Goal: Task Accomplishment & Management: Use online tool/utility

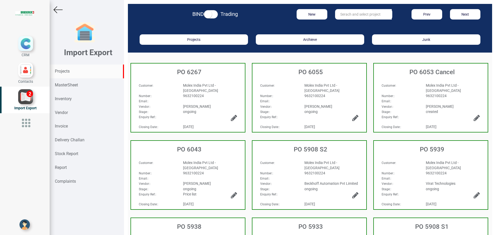
drag, startPoint x: 71, startPoint y: 72, endPoint x: 83, endPoint y: 72, distance: 11.7
click at [71, 72] on div "Projects" at bounding box center [87, 71] width 74 height 14
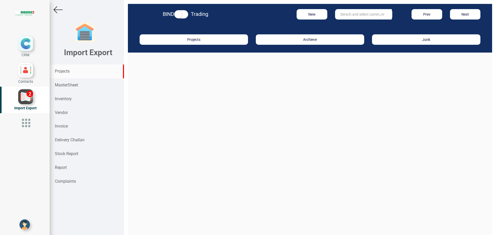
click at [353, 17] on input "text" at bounding box center [363, 14] width 57 height 10
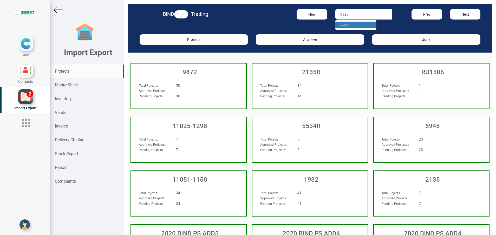
type input "9927"
click at [352, 24] on link "9927" at bounding box center [355, 25] width 41 height 7
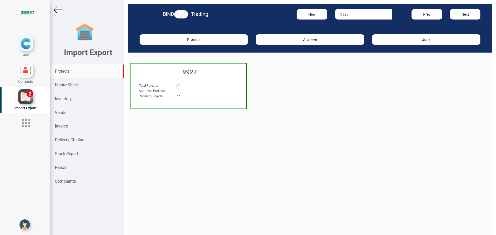
click at [191, 74] on h3 "9927" at bounding box center [190, 72] width 112 height 7
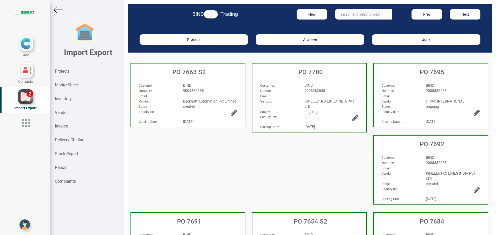
click at [341, 13] on input "text" at bounding box center [363, 14] width 57 height 10
click at [346, 24] on strong "7659" at bounding box center [349, 25] width 8 height 4
type input "PO 7659"
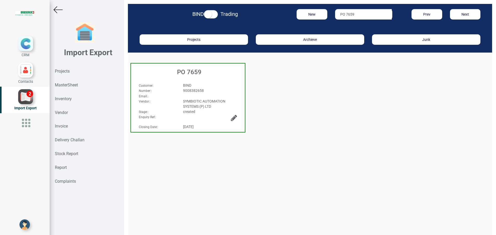
click at [194, 76] on div "PO 7659" at bounding box center [188, 70] width 114 height 15
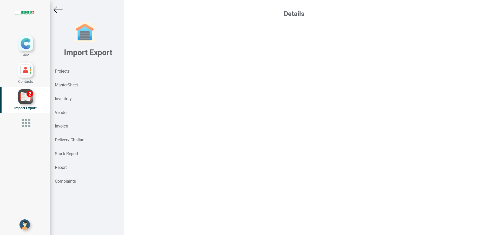
select select "INR"
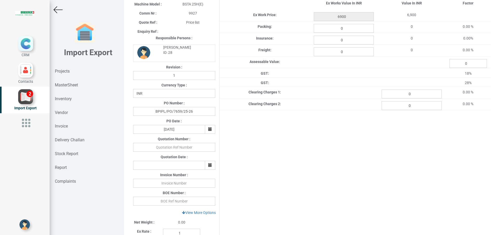
scroll to position [78, 0]
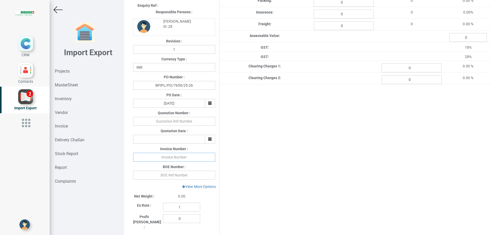
click at [180, 159] on input "text" at bounding box center [174, 156] width 82 height 9
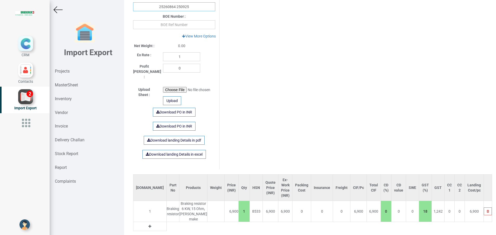
scroll to position [241, 0]
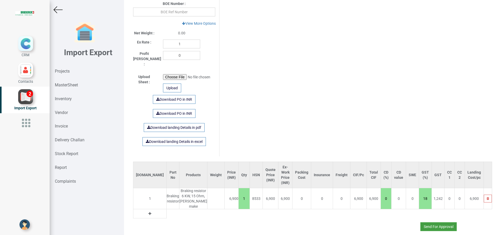
type input "25260864 250925"
click at [427, 222] on button "Send For Approval" at bounding box center [438, 226] width 36 height 9
click at [420, 208] on button "Yes" at bounding box center [423, 206] width 16 height 9
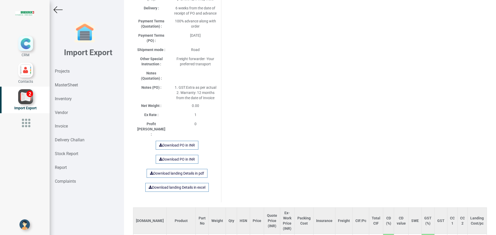
scroll to position [270, 0]
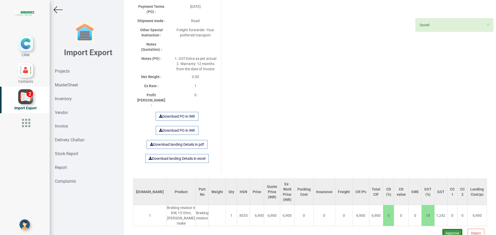
click at [442, 228] on button "Approve" at bounding box center [452, 232] width 20 height 9
click at [433, 207] on button "Yes" at bounding box center [436, 204] width 16 height 9
select select "INR"
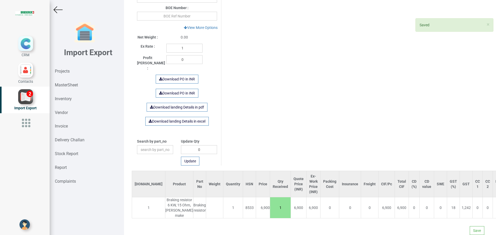
scroll to position [247, 0]
click at [471, 227] on button "Save" at bounding box center [476, 230] width 15 height 9
click at [462, 216] on button "Yes" at bounding box center [461, 215] width 16 height 9
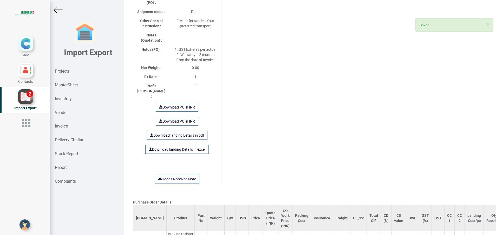
scroll to position [314, 0]
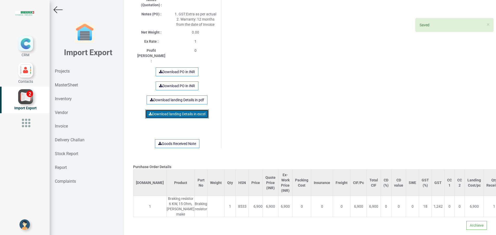
click at [180, 109] on link "Download landing Details in excel" at bounding box center [176, 113] width 63 height 9
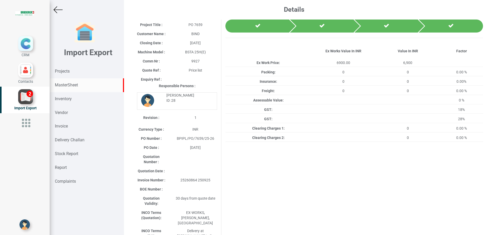
scroll to position [0, 0]
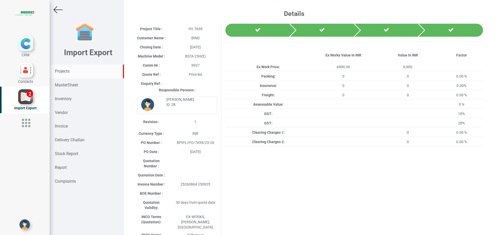
click at [65, 73] on strong "Projects" at bounding box center [62, 71] width 15 height 5
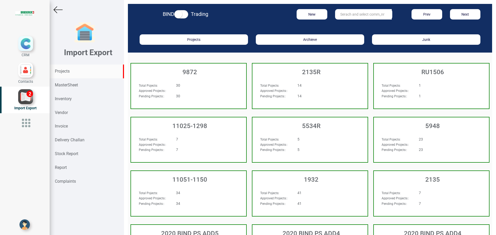
click at [349, 17] on input "text" at bounding box center [363, 14] width 57 height 10
type input "9927"
drag, startPoint x: 344, startPoint y: 27, endPoint x: 336, endPoint y: 30, distance: 9.3
click at [344, 26] on strong "9927" at bounding box center [344, 25] width 8 height 4
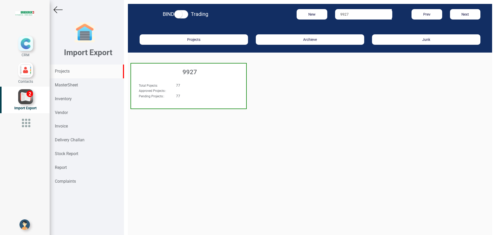
click at [195, 74] on h3 "9927" at bounding box center [190, 72] width 112 height 7
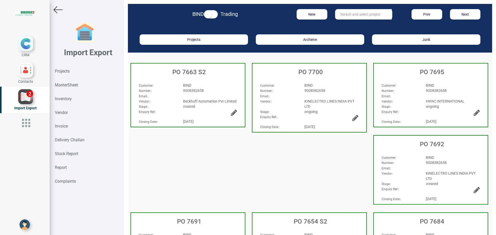
click at [353, 14] on input "text" at bounding box center [363, 14] width 57 height 10
drag, startPoint x: 355, startPoint y: 29, endPoint x: 311, endPoint y: 67, distance: 57.6
click at [355, 29] on link "PO 7663 S2" at bounding box center [355, 31] width 41 height 7
type input "PO 7663 S2"
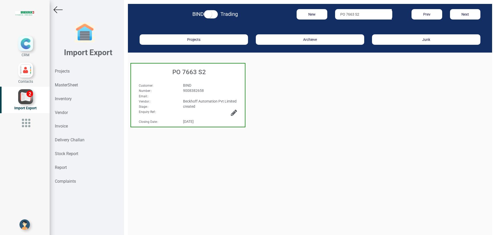
click at [194, 73] on h3 "PO 7663 S2" at bounding box center [189, 72] width 111 height 7
select select "INR"
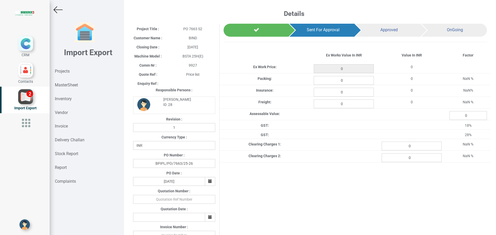
type input "212786"
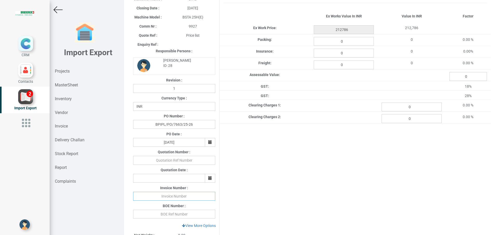
click at [166, 195] on input "text" at bounding box center [174, 195] width 82 height 9
type input "G252603049 250925"
click at [342, 43] on input "0" at bounding box center [344, 41] width 60 height 9
type input "2127.86"
click at [352, 67] on input "0" at bounding box center [344, 64] width 60 height 9
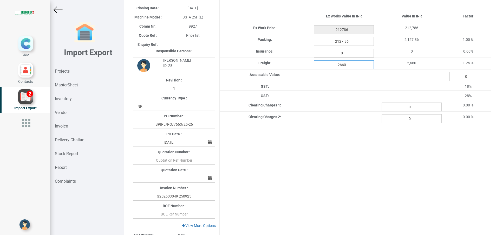
type input "2660"
click at [377, 190] on div "Project Title : PO 7663 S2 Customer Name : BIND Closing Date : 2025-10-01 Machi…" at bounding box center [309, 171] width 361 height 373
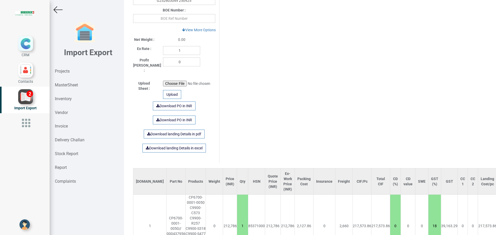
scroll to position [277, 0]
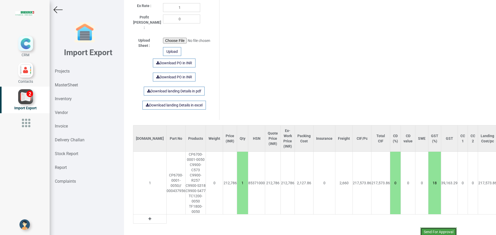
click at [427, 227] on button "Send For Approval" at bounding box center [438, 231] width 36 height 9
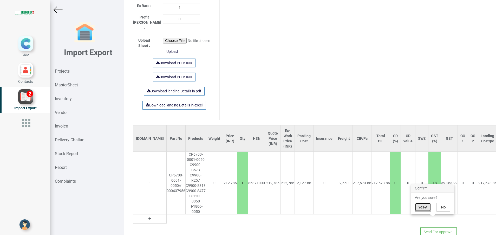
click at [421, 205] on button "Yes" at bounding box center [423, 206] width 16 height 9
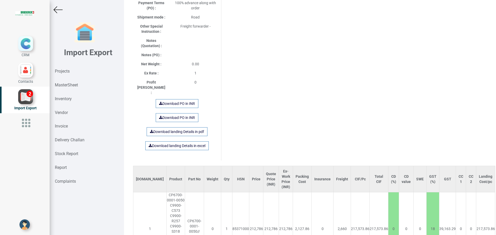
scroll to position [287, 0]
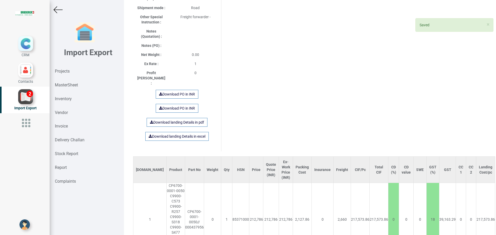
click at [432, 204] on button "Yes" at bounding box center [436, 204] width 16 height 9
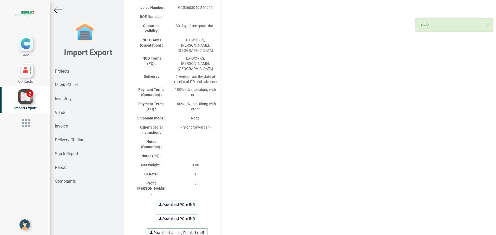
select select "INR"
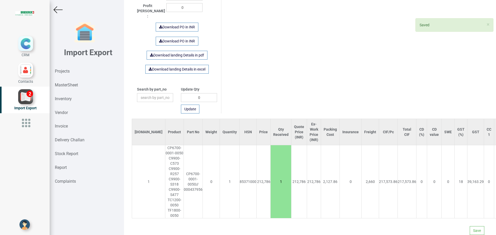
scroll to position [295, 0]
click at [469, 226] on button "Save" at bounding box center [476, 230] width 15 height 9
click at [460, 210] on button "Yes" at bounding box center [461, 209] width 16 height 9
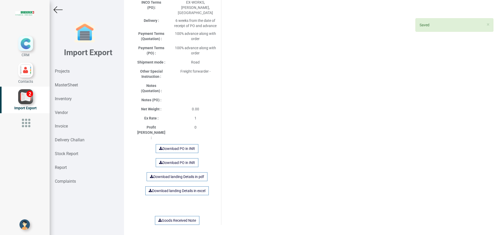
scroll to position [234, 0]
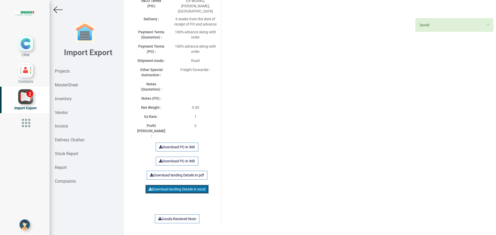
click at [156, 184] on link "Download landing Details in excel" at bounding box center [176, 188] width 63 height 9
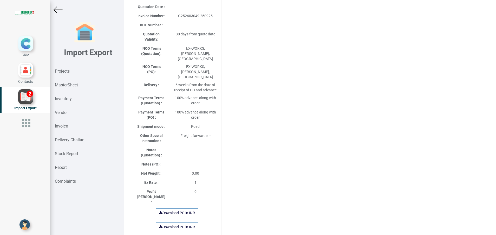
scroll to position [39, 0]
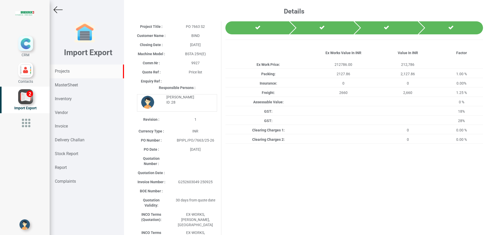
scroll to position [0, 0]
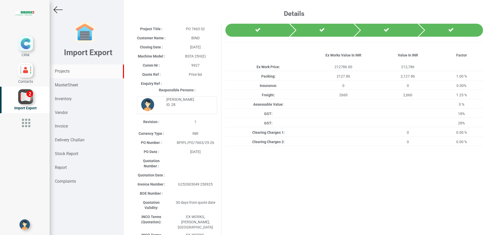
click at [64, 70] on strong "Projects" at bounding box center [62, 71] width 15 height 5
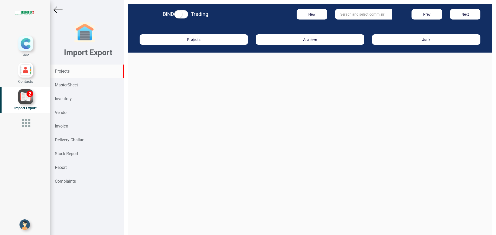
click at [347, 11] on input "text" at bounding box center [363, 14] width 57 height 10
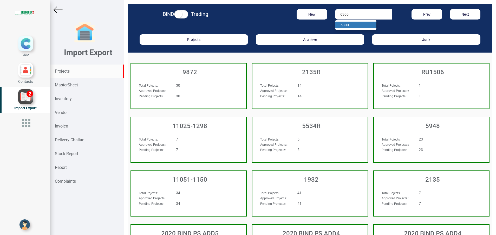
type input "6300"
click at [361, 23] on link "6300" at bounding box center [355, 25] width 41 height 7
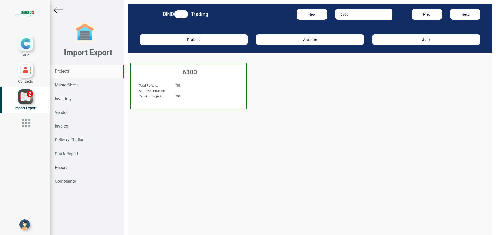
click at [196, 70] on h3 "6300" at bounding box center [190, 72] width 112 height 7
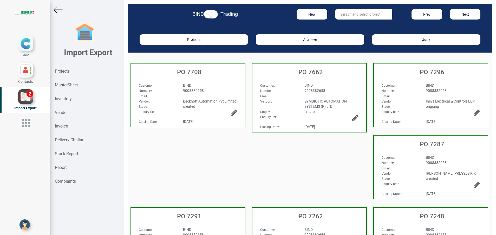
click at [311, 99] on span "SYMBIOTIC AUTOMATION SYSTEMS (P) LTD" at bounding box center [325, 103] width 42 height 9
select select "INR"
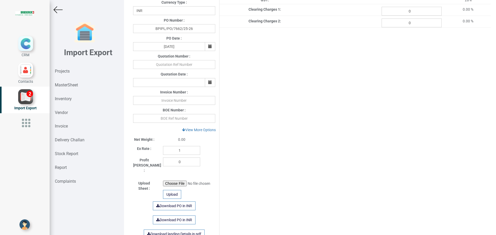
scroll to position [195, 0]
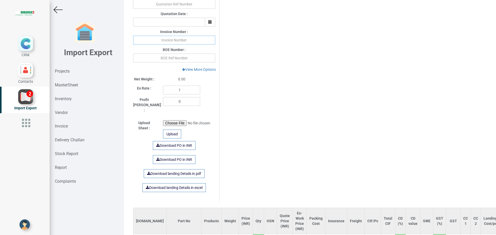
click at [167, 39] on input "text" at bounding box center [174, 40] width 82 height 9
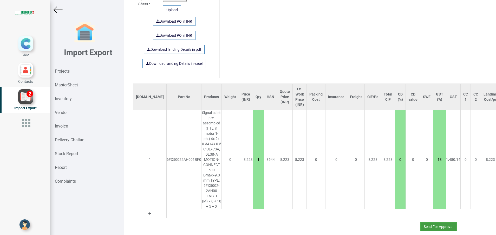
type input "25260865 250925"
click at [445, 223] on button "Send For Approval" at bounding box center [438, 226] width 36 height 9
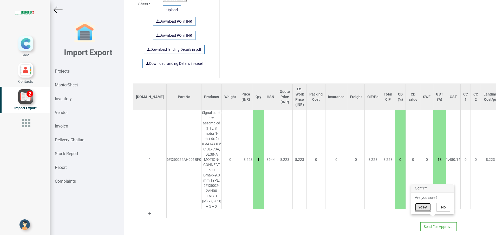
click at [427, 208] on icon at bounding box center [426, 207] width 4 height 4
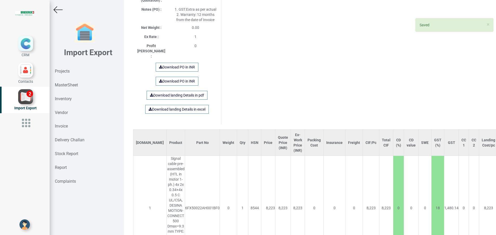
scroll to position [348, 0]
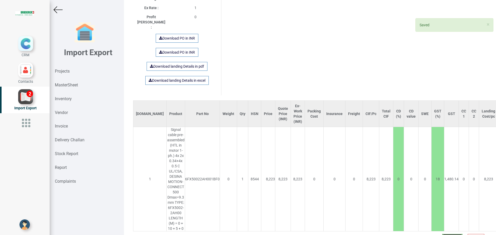
click at [442, 234] on button "Approve" at bounding box center [452, 238] width 20 height 9
click at [434, 203] on button "Yes" at bounding box center [436, 204] width 16 height 9
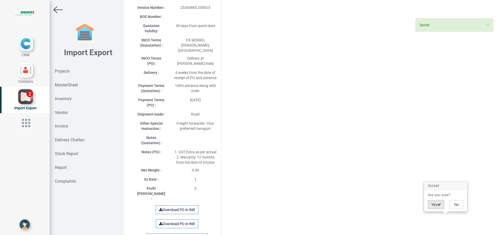
select select "INR"
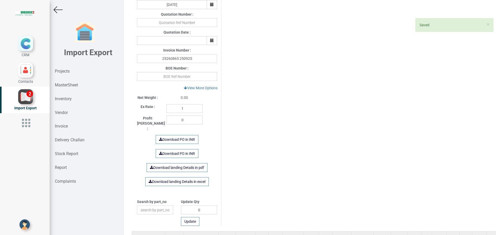
scroll to position [326, 0]
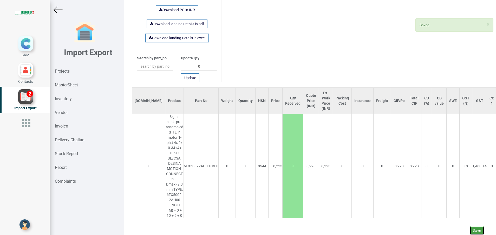
click at [469, 226] on button "Save" at bounding box center [476, 230] width 15 height 9
click at [457, 211] on button "Yes" at bounding box center [461, 209] width 16 height 9
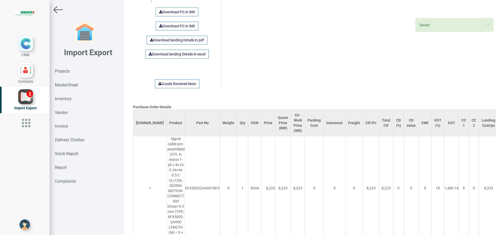
scroll to position [390, 0]
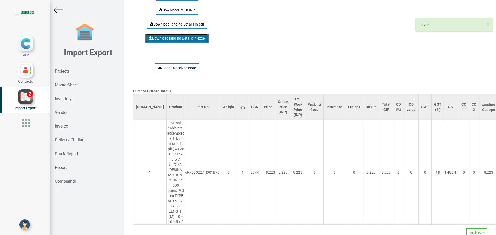
click at [167, 34] on link "Download landing Details in excel" at bounding box center [176, 38] width 63 height 9
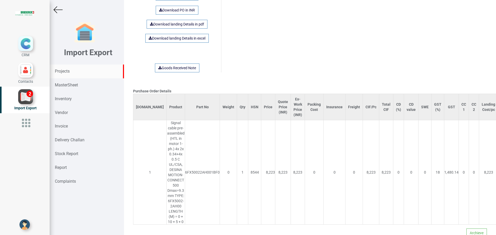
click at [61, 71] on strong "Projects" at bounding box center [62, 71] width 15 height 5
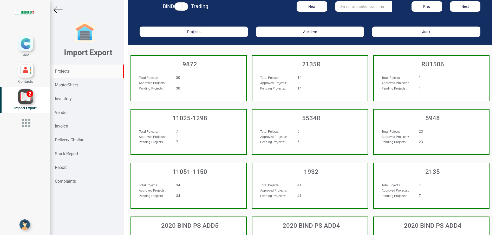
click at [65, 71] on strong "Projects" at bounding box center [62, 71] width 15 height 5
click at [356, 9] on input "text" at bounding box center [363, 6] width 57 height 10
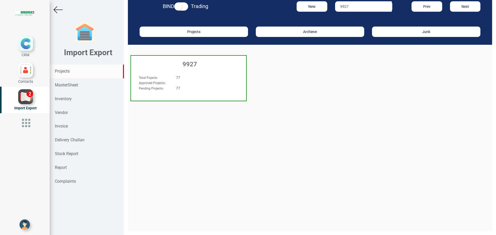
type input "9927"
click at [189, 65] on h3 "9927" at bounding box center [190, 64] width 112 height 7
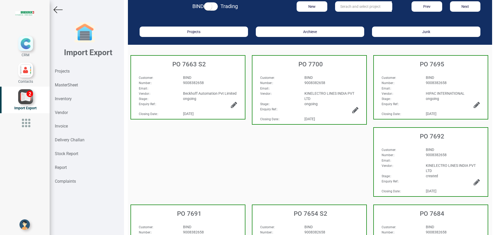
click at [443, 153] on div "9008382658" at bounding box center [453, 154] width 62 height 5
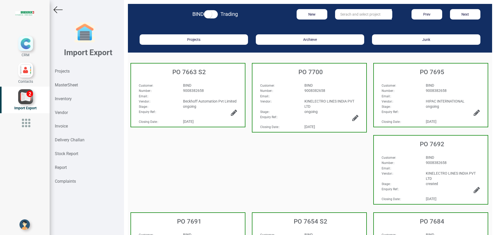
select select "INR"
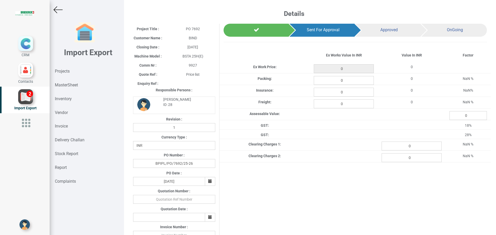
type input "1290"
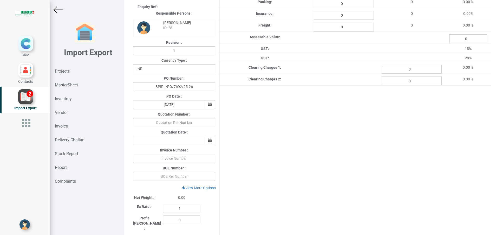
scroll to position [117, 0]
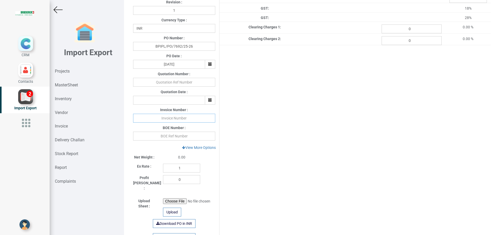
click at [165, 119] on input "text" at bounding box center [174, 118] width 82 height 9
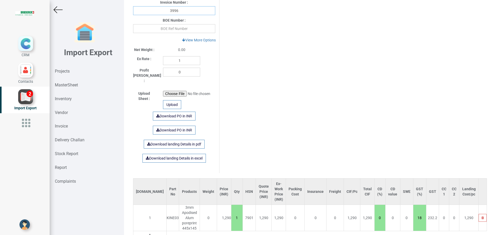
scroll to position [246, 0]
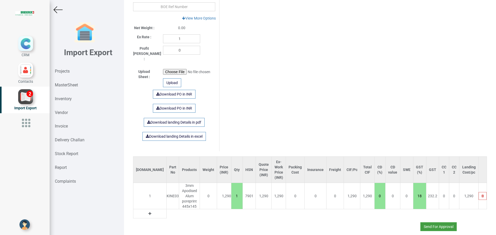
type input "3996"
click at [434, 222] on button "Send For Approval" at bounding box center [438, 226] width 36 height 9
click at [423, 208] on button "Yes" at bounding box center [423, 206] width 16 height 9
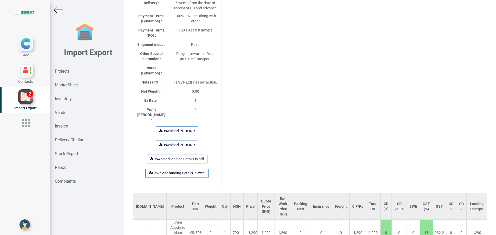
scroll to position [264, 0]
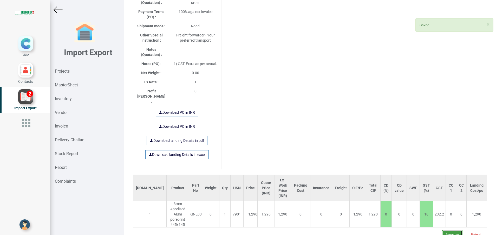
click at [442, 230] on button "Approve" at bounding box center [452, 234] width 20 height 9
click at [432, 207] on button "Yes" at bounding box center [436, 204] width 16 height 9
select select "INR"
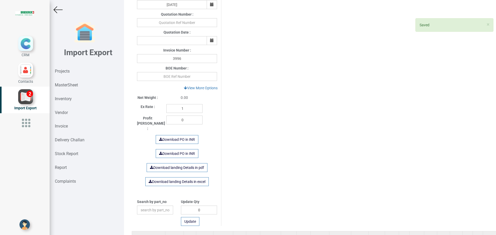
scroll to position [242, 0]
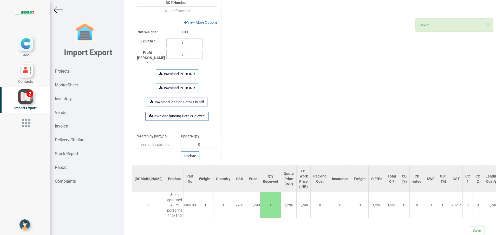
click at [469, 225] on div "Save" at bounding box center [310, 226] width 356 height 17
click at [469, 228] on button "Save" at bounding box center [476, 230] width 15 height 9
click at [457, 220] on button "Yes" at bounding box center [461, 215] width 16 height 9
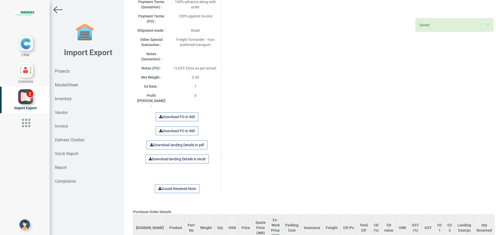
scroll to position [273, 0]
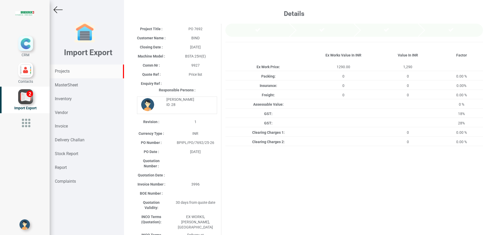
click at [65, 67] on div "Projects" at bounding box center [87, 71] width 74 height 14
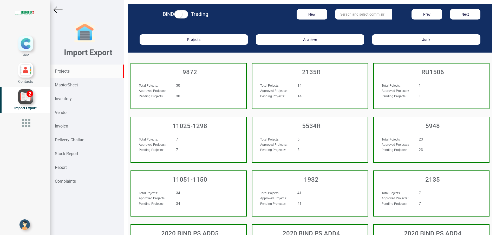
click at [358, 14] on input "text" at bounding box center [363, 14] width 57 height 10
type input "5965"
click at [343, 23] on strong "5965" at bounding box center [344, 25] width 8 height 4
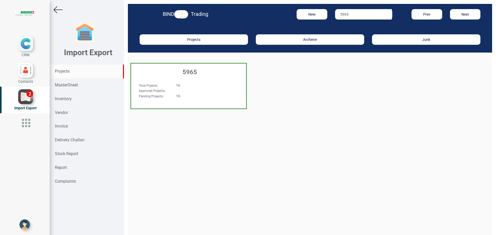
click at [190, 74] on h3 "5965" at bounding box center [190, 72] width 112 height 7
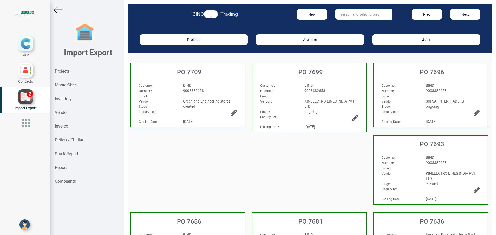
click at [434, 162] on span "9008382658" at bounding box center [436, 162] width 21 height 4
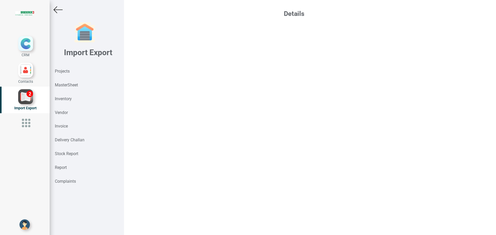
select select "INR"
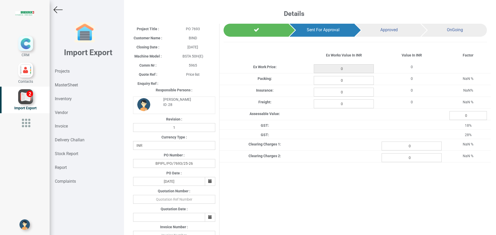
type input "1290"
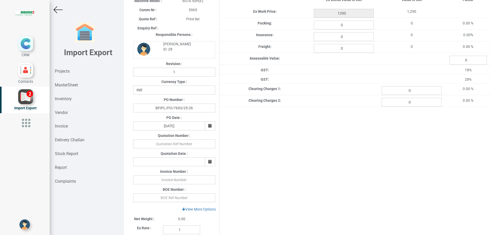
scroll to position [78, 0]
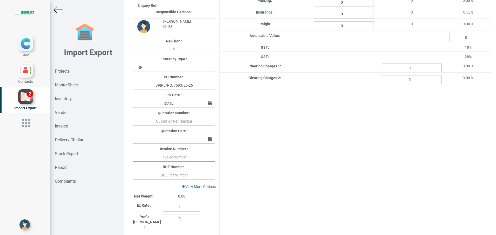
click at [171, 160] on input "text" at bounding box center [174, 156] width 82 height 9
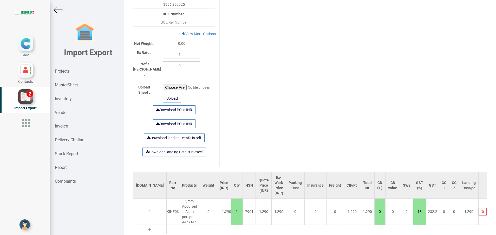
scroll to position [246, 0]
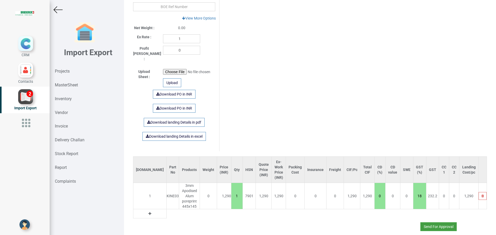
type input "3996 250925"
click at [430, 222] on button "Send For Approval" at bounding box center [438, 226] width 36 height 9
click at [420, 208] on button "Yes" at bounding box center [423, 206] width 16 height 9
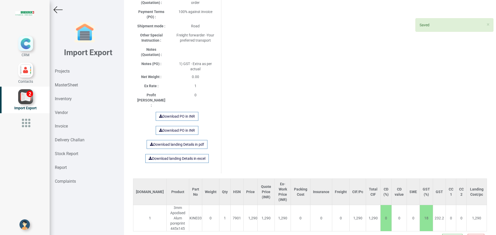
scroll to position [4, 0]
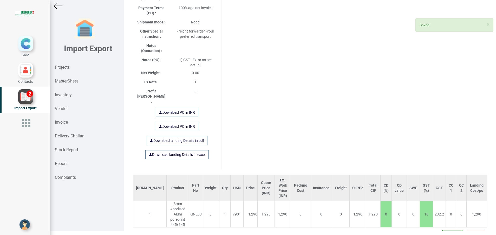
click at [446, 230] on button "Approve" at bounding box center [452, 234] width 20 height 9
click at [434, 202] on button "Yes" at bounding box center [436, 200] width 16 height 9
select select "INR"
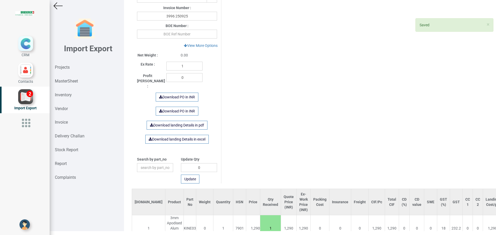
scroll to position [242, 0]
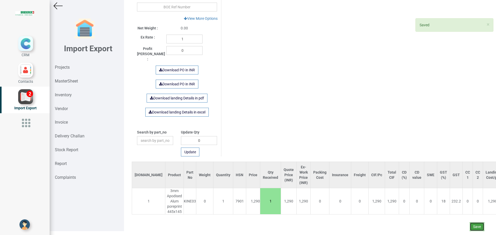
click at [469, 224] on button "Save" at bounding box center [476, 226] width 15 height 9
click at [454, 209] on button "Yes" at bounding box center [461, 212] width 16 height 9
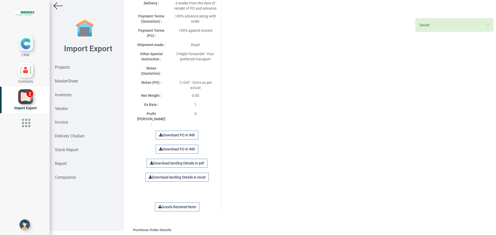
scroll to position [0, 0]
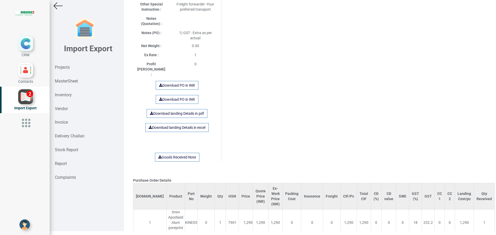
scroll to position [309, 0]
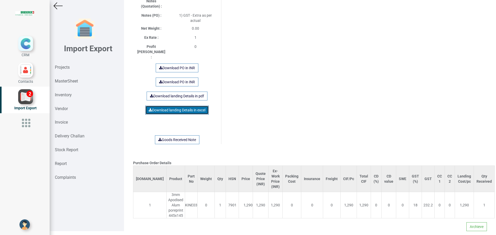
click at [176, 105] on link "Download landing Details in excel" at bounding box center [176, 109] width 63 height 9
click at [64, 90] on div "Inventory" at bounding box center [87, 95] width 74 height 14
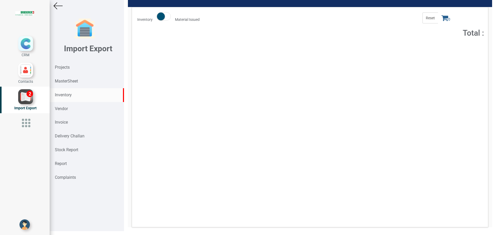
scroll to position [41, 0]
click at [68, 92] on strong "Inventory" at bounding box center [63, 94] width 17 height 5
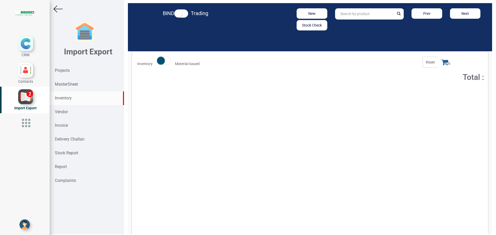
scroll to position [0, 0]
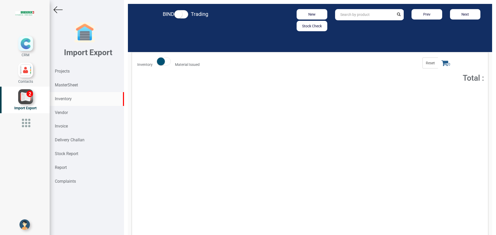
click at [344, 15] on input "text" at bounding box center [364, 14] width 59 height 11
type input "KINE03"
click at [434, 97] on button "Add to Cart" at bounding box center [437, 95] width 22 height 8
click at [379, 95] on span "Total : 2,580" at bounding box center [378, 94] width 16 height 4
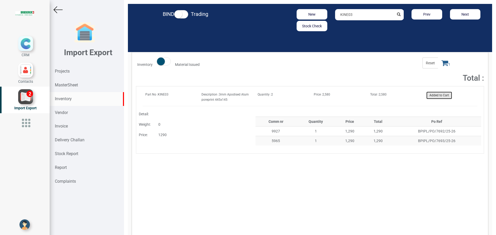
click at [430, 95] on button "Added to Cart" at bounding box center [439, 95] width 26 height 8
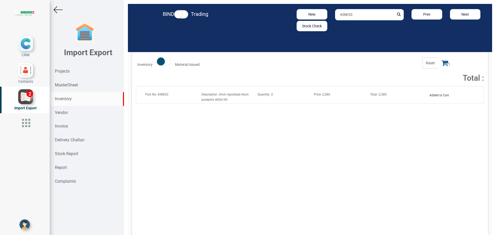
click at [441, 65] on icon at bounding box center [444, 62] width 7 height 7
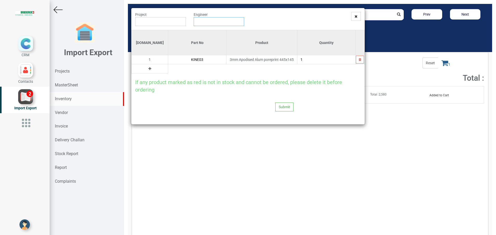
click at [200, 20] on input "text" at bounding box center [219, 21] width 51 height 9
type input "9927"
click at [170, 22] on input "text" at bounding box center [160, 21] width 51 height 9
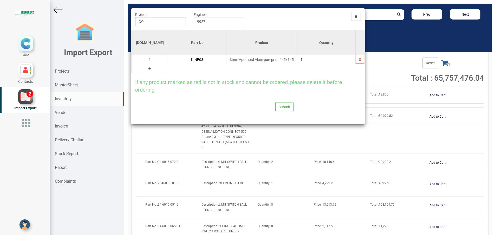
type input "G"
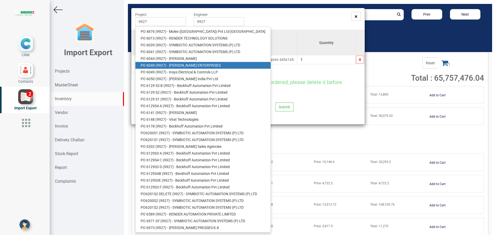
click at [193, 63] on link "PO 6048 ( 9927 ) - GARR ENTERPRISES" at bounding box center [202, 65] width 135 height 7
type input "PO 6048 ( 9927 ) - GARR ENTERPRISES"
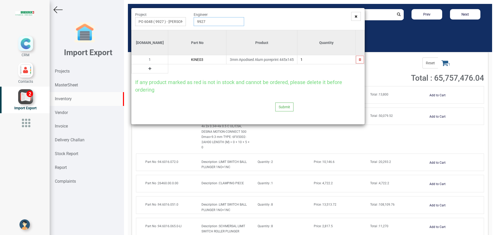
drag, startPoint x: 195, startPoint y: 22, endPoint x: 176, endPoint y: 23, distance: 18.2
click at [177, 22] on div "Project PO 6048 ( 9927 ) - GARR ENTERPRISES Engineer 9927" at bounding box center [247, 21] width 233 height 18
type input "Gopinath Anandan"
click at [278, 106] on button "Submit" at bounding box center [284, 106] width 18 height 9
click at [271, 97] on div "Are you sure? Yes No" at bounding box center [283, 88] width 43 height 21
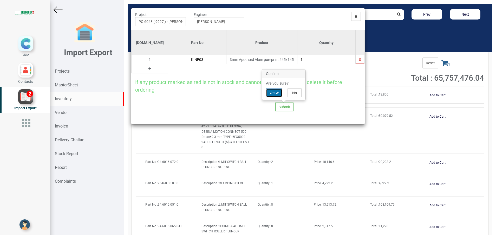
click at [271, 91] on button "Yes" at bounding box center [274, 92] width 16 height 9
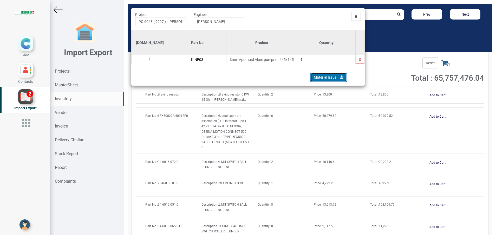
click at [318, 80] on link "Material Issue" at bounding box center [328, 77] width 36 height 9
click at [354, 15] on icon at bounding box center [355, 17] width 3 height 4
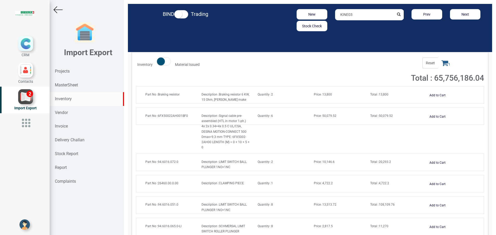
click at [360, 17] on input "KINE03" at bounding box center [364, 14] width 59 height 11
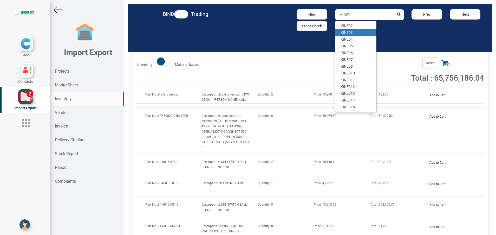
click at [351, 32] on link "KINE0 3" at bounding box center [355, 32] width 41 height 7
type input "KINE03"
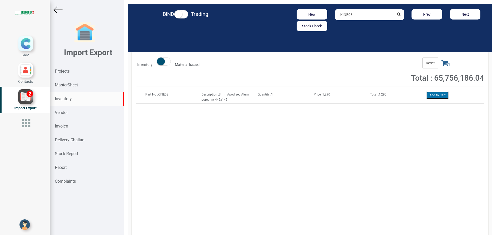
click at [431, 94] on button "Add to Cart" at bounding box center [437, 95] width 22 height 8
click at [441, 65] on icon at bounding box center [444, 62] width 7 height 7
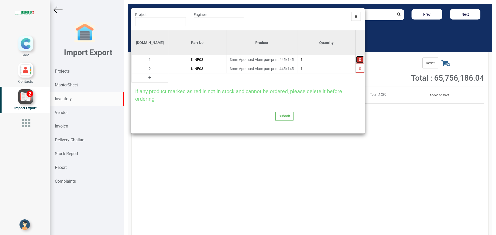
click at [360, 59] on button "button" at bounding box center [360, 60] width 8 height 8
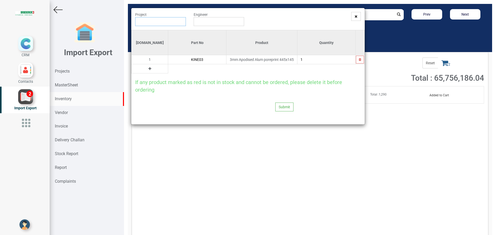
click at [156, 20] on input "text" at bounding box center [160, 21] width 51 height 9
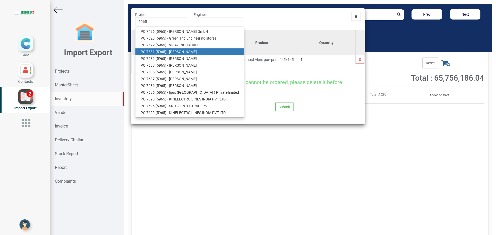
click at [160, 54] on link "PO 7631 ( 5965 ) - BRUDERER AG" at bounding box center [189, 51] width 109 height 7
type input "PO 7631 ( 5965 ) - BRUDERER AG"
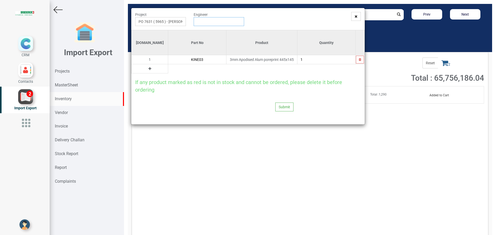
click at [208, 25] on input "text" at bounding box center [219, 21] width 51 height 9
click at [212, 31] on link "G opinath Anandan" at bounding box center [214, 31] width 41 height 7
type input "Gopinath Anandan"
click at [279, 107] on button "Submit" at bounding box center [284, 106] width 18 height 9
click at [271, 94] on button "Yes" at bounding box center [274, 92] width 16 height 9
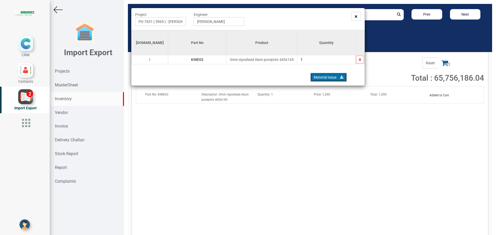
click at [336, 75] on link "Material Issue" at bounding box center [328, 77] width 36 height 9
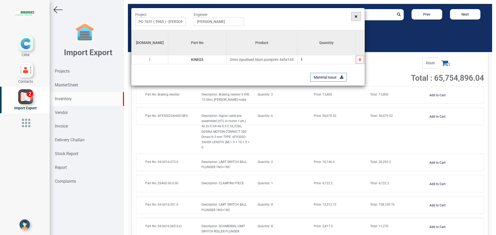
click at [355, 18] on span at bounding box center [356, 16] width 10 height 9
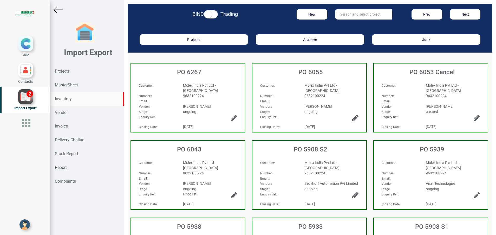
click at [69, 95] on div "Inventory" at bounding box center [87, 99] width 74 height 14
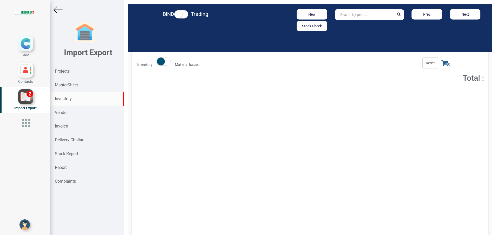
click at [344, 15] on input "text" at bounding box center [364, 14] width 59 height 11
type input "KPS 47(060-312266)"
click at [428, 93] on button "Add to Cart" at bounding box center [437, 95] width 22 height 8
click at [441, 62] on icon at bounding box center [444, 62] width 7 height 7
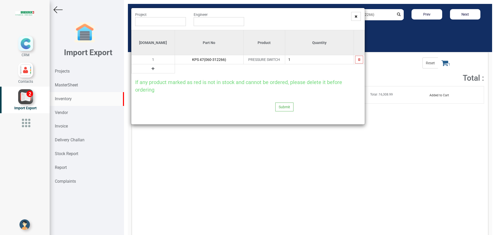
click at [151, 69] on icon at bounding box center [152, 69] width 3 height 4
click at [195, 68] on input "text" at bounding box center [209, 68] width 68 height 9
type input ","
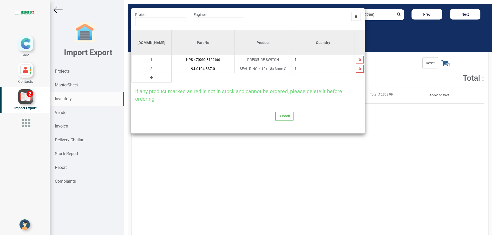
type input "94.0104.337.0"
click at [150, 78] on icon at bounding box center [151, 78] width 3 height 4
click at [171, 81] on input "text" at bounding box center [202, 77] width 63 height 9
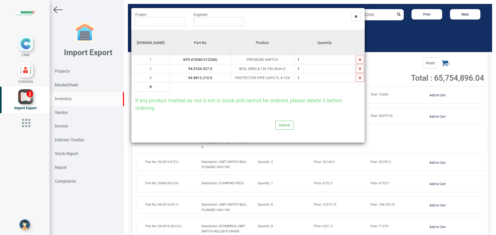
type input "94.8813.210.0"
click at [149, 87] on icon at bounding box center [150, 87] width 3 height 4
click at [172, 88] on input "text" at bounding box center [200, 86] width 61 height 9
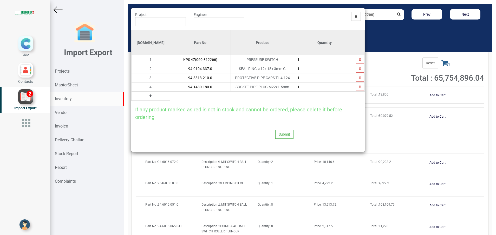
type input "94.1480.180.0"
click at [149, 95] on icon at bounding box center [150, 96] width 3 height 4
click at [170, 96] on input "text" at bounding box center [200, 95] width 61 height 9
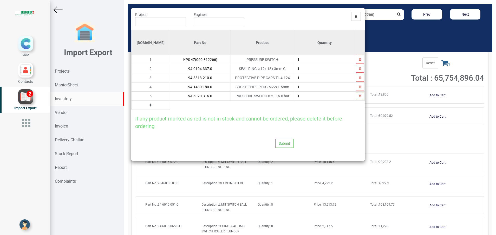
type input "94.6020.316.0"
type input "2"
click at [149, 105] on icon at bounding box center [150, 105] width 3 height 4
click at [171, 103] on input "text" at bounding box center [200, 105] width 61 height 9
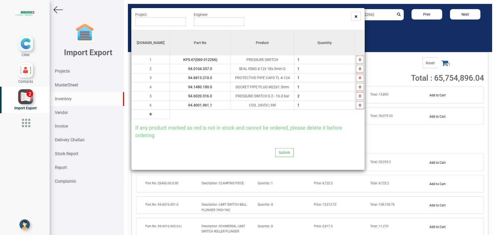
type input "94.4001.961.1"
type input "2"
click at [149, 113] on icon at bounding box center [150, 114] width 3 height 4
click at [186, 113] on input "text" at bounding box center [200, 114] width 61 height 9
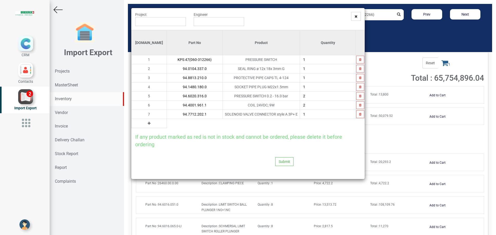
type input "94.7712.202.1"
type input "4"
click at [148, 123] on icon at bounding box center [149, 123] width 3 height 4
click at [167, 123] on input "text" at bounding box center [195, 123] width 56 height 9
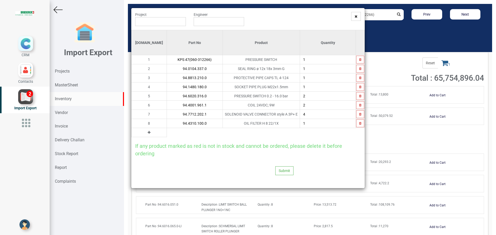
type input "94.4310.100.0"
type input "2"
click at [148, 133] on icon at bounding box center [149, 132] width 3 height 4
click at [167, 133] on input "text" at bounding box center [195, 132] width 56 height 9
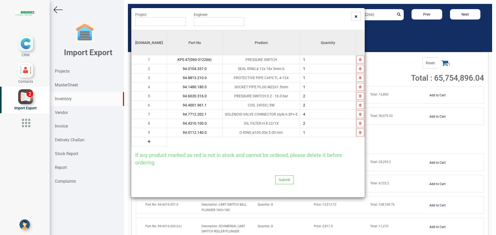
type input "94.0112.140.0"
click at [148, 142] on icon at bounding box center [149, 142] width 3 height 4
click at [167, 142] on input "text" at bounding box center [195, 141] width 56 height 9
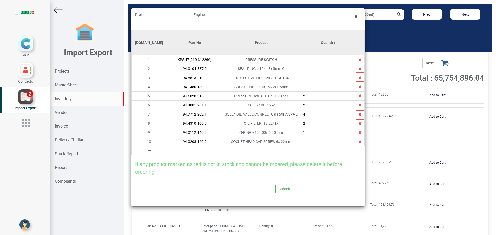
type input "94.0208.169.0"
type input "6"
click at [148, 149] on icon at bounding box center [149, 151] width 3 height 4
click at [167, 151] on input "text" at bounding box center [195, 150] width 56 height 9
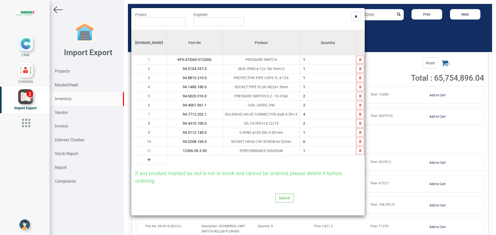
type input "12306.00.3.00"
click at [148, 160] on icon at bounding box center [149, 160] width 3 height 4
click at [167, 160] on input "text" at bounding box center [195, 159] width 56 height 9
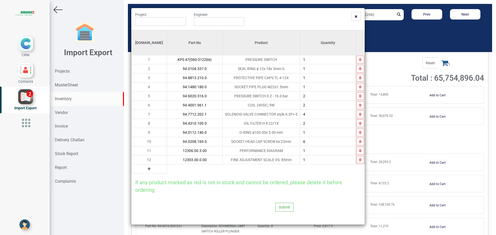
type input "12303.00.0.00"
click at [148, 168] on icon at bounding box center [149, 169] width 3 height 4
click at [167, 168] on input "text" at bounding box center [195, 168] width 56 height 9
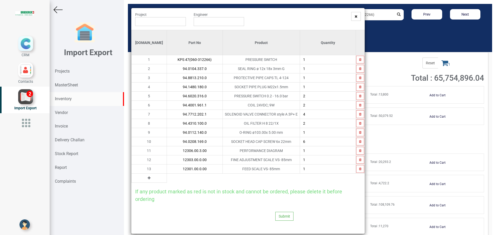
type input "12301.00.0.00"
click at [146, 177] on button at bounding box center [149, 178] width 6 height 6
click at [167, 178] on input "text" at bounding box center [195, 177] width 56 height 9
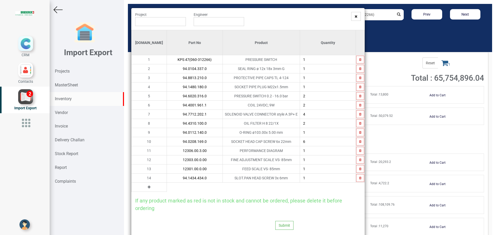
type input "94.1434.434.0"
type input "4"
click at [146, 188] on button at bounding box center [149, 187] width 6 height 6
click at [174, 188] on input "text" at bounding box center [195, 186] width 56 height 9
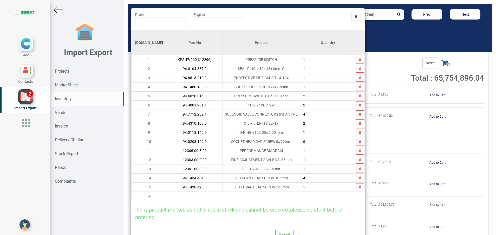
type input "94.1438.496.0"
type input "4"
click at [146, 195] on button at bounding box center [149, 196] width 6 height 6
click at [167, 199] on input "text" at bounding box center [195, 195] width 56 height 9
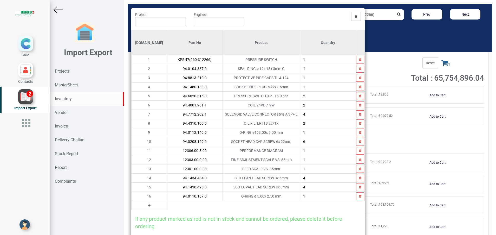
type input "94.0110.167.0"
click at [148, 205] on icon at bounding box center [149, 205] width 3 height 4
click at [167, 206] on input "text" at bounding box center [195, 205] width 56 height 9
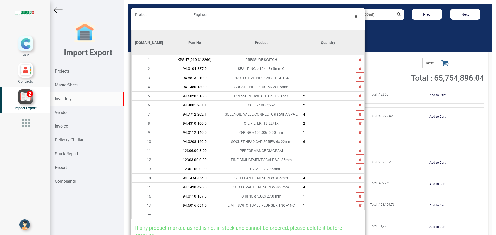
type input "94.6016.051.0"
type input "2"
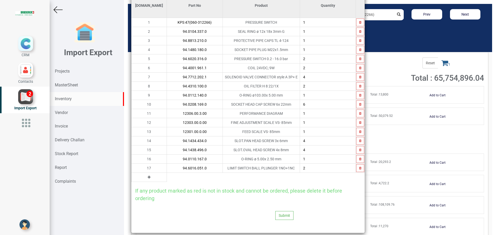
scroll to position [43, 0]
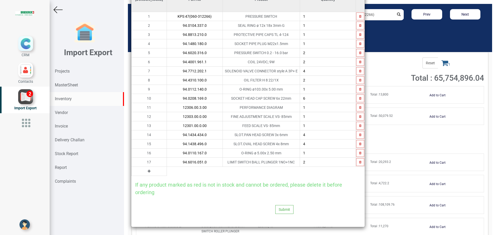
click at [148, 172] on icon at bounding box center [149, 171] width 3 height 4
click at [167, 172] on input "text" at bounding box center [195, 171] width 56 height 9
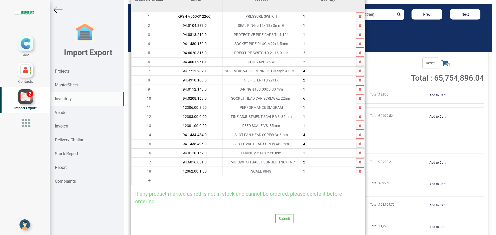
type input "12062.00.1.00"
click at [148, 180] on icon at bounding box center [149, 180] width 3 height 4
click at [167, 180] on input "text" at bounding box center [195, 180] width 56 height 9
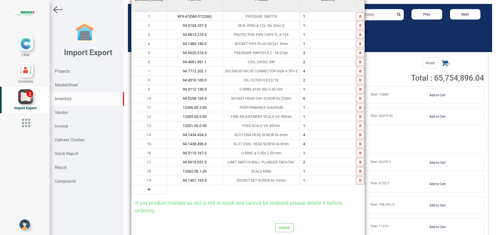
type input "94.1401.163.0"
click at [148, 189] on icon at bounding box center [149, 189] width 3 height 4
click at [167, 191] on input "text" at bounding box center [195, 189] width 56 height 9
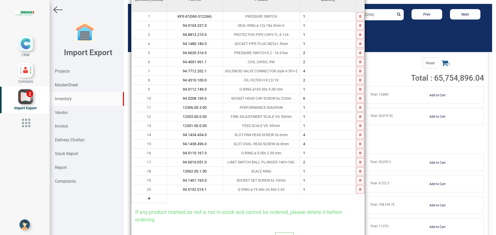
type input "94.0102.014.1"
click at [148, 197] on icon at bounding box center [149, 198] width 3 height 4
click at [167, 197] on input "text" at bounding box center [195, 198] width 56 height 9
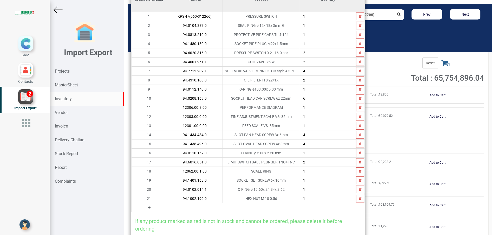
type input "94.1002.190.0"
type input "3"
type input "2"
click at [146, 208] on button at bounding box center [149, 207] width 6 height 6
click at [168, 208] on input "text" at bounding box center [195, 207] width 56 height 9
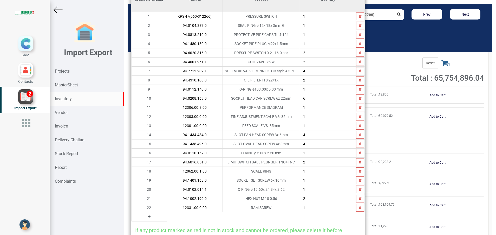
type input "12331.00.0.00"
type input "2"
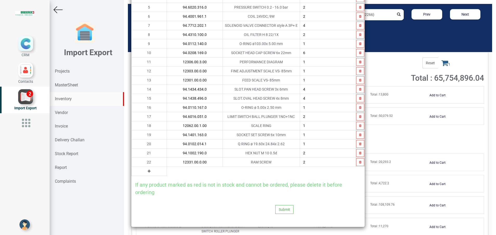
click at [148, 171] on icon at bounding box center [149, 171] width 3 height 4
click at [167, 171] on input "text" at bounding box center [195, 171] width 56 height 9
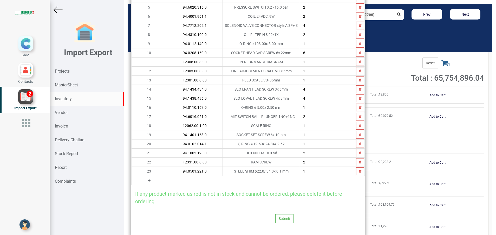
type input "94.0501.221.0"
type input "2"
click at [148, 181] on icon at bounding box center [149, 180] width 3 height 4
click at [167, 181] on input "text" at bounding box center [195, 180] width 56 height 9
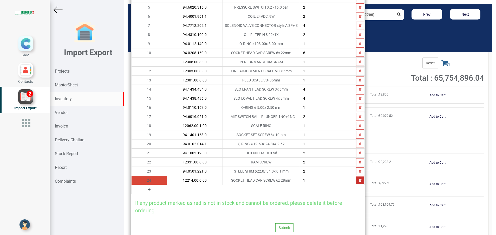
type input "12214.00.0.00"
click at [359, 181] on icon "button" at bounding box center [360, 179] width 2 height 3
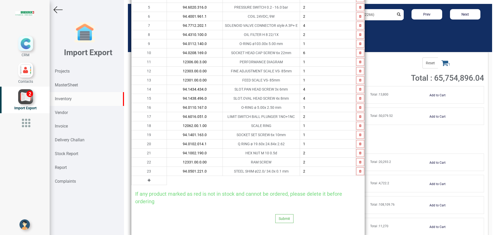
click at [148, 180] on icon at bounding box center [149, 180] width 3 height 4
click at [171, 180] on input "text" at bounding box center [195, 180] width 56 height 9
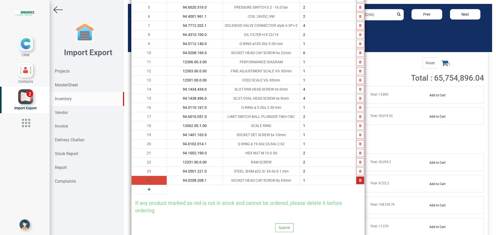
type input "94.0208.208.1"
click at [359, 181] on icon "button" at bounding box center [360, 179] width 2 height 3
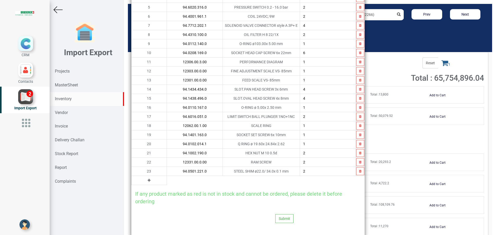
click at [148, 181] on icon at bounding box center [149, 180] width 3 height 4
click at [167, 181] on input "text" at bounding box center [195, 180] width 56 height 9
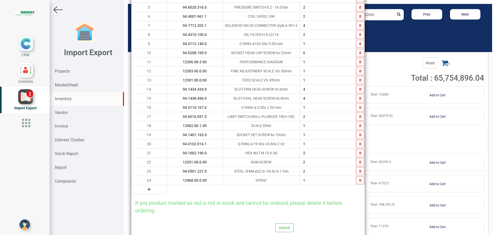
type input "12468.00.0.00"
click at [148, 189] on icon at bounding box center [149, 189] width 3 height 4
click at [169, 190] on input "text" at bounding box center [195, 189] width 56 height 9
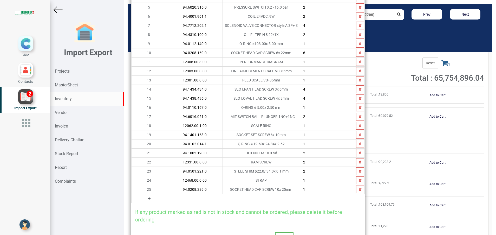
type input "94.0208.239.0"
click at [148, 197] on icon at bounding box center [149, 198] width 3 height 4
click at [167, 198] on input "text" at bounding box center [195, 198] width 56 height 9
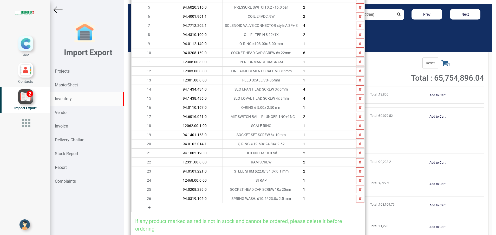
type input "94.0319.105.0"
click at [148, 207] on icon at bounding box center [149, 207] width 3 height 4
click at [167, 206] on input "text" at bounding box center [195, 207] width 56 height 9
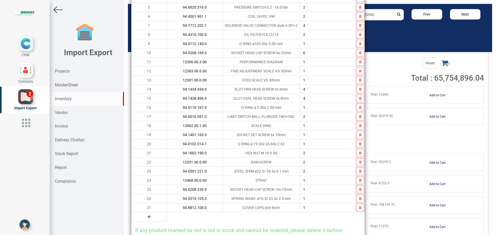
type input "94.8812.108.0"
click at [148, 216] on icon at bounding box center [149, 217] width 3 height 4
click at [177, 217] on input "text" at bounding box center [195, 216] width 56 height 9
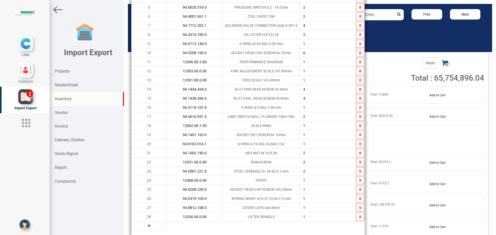
type input "12330.00.0.00"
type input "2"
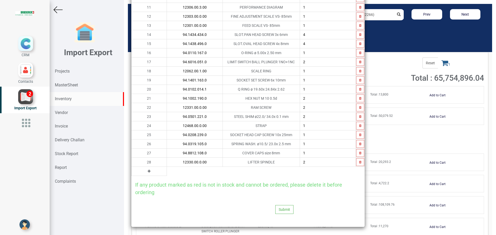
click at [148, 170] on icon at bounding box center [149, 171] width 3 height 4
click at [172, 172] on input "text" at bounding box center [195, 171] width 56 height 9
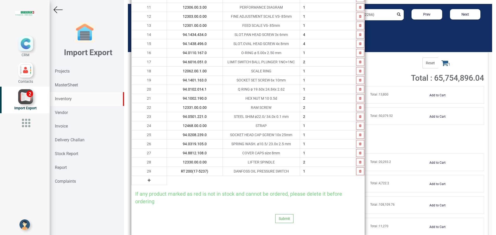
type input "RT 200(17-5237)"
click at [148, 181] on icon at bounding box center [149, 180] width 3 height 4
click at [167, 180] on input "text" at bounding box center [195, 180] width 56 height 9
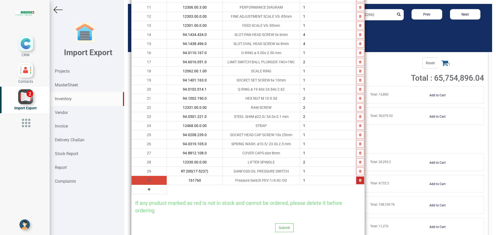
type input "161760"
click at [358, 178] on button "button" at bounding box center [360, 180] width 8 height 8
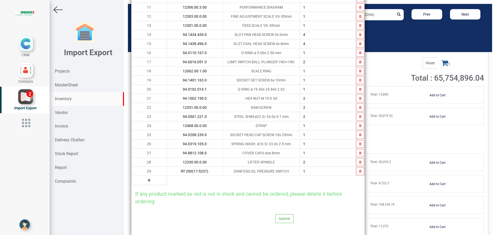
click at [148, 181] on icon at bounding box center [149, 180] width 3 height 4
click at [178, 178] on input "text" at bounding box center [195, 180] width 56 height 9
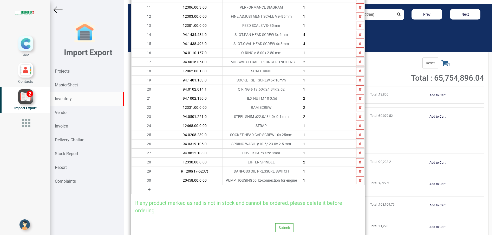
type input "20458.00.0.00"
click at [148, 189] on icon at bounding box center [149, 189] width 3 height 4
click at [167, 188] on input "text" at bounding box center [195, 189] width 56 height 9
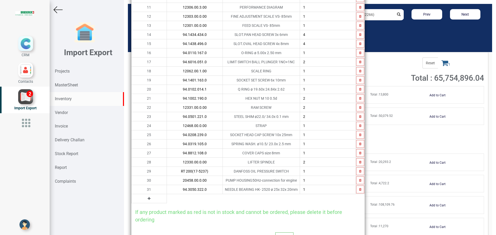
type input "94.3050.322.0"
type input "4"
click at [356, 183] on button "button" at bounding box center [360, 180] width 8 height 8
type input "94.3050.322.0"
type input "4"
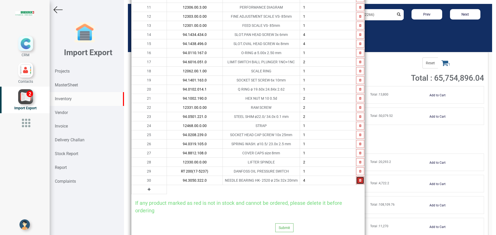
click at [356, 183] on button "button" at bounding box center [360, 180] width 8 height 8
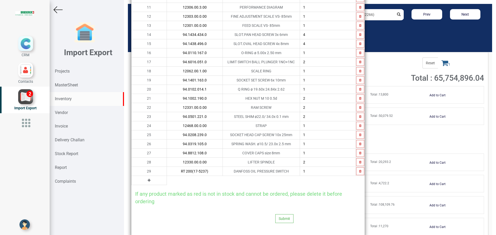
scroll to position [0, 0]
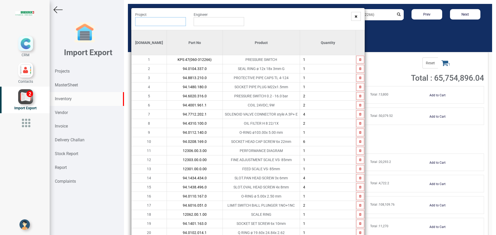
click at [147, 24] on input "text" at bounding box center [160, 21] width 51 height 9
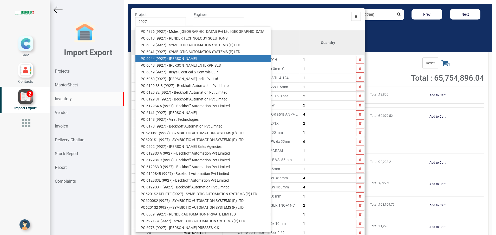
click at [176, 56] on link "PO 6044 ( 9927 ) - BRUDERER AG" at bounding box center [202, 58] width 135 height 7
type input "PO 6044 ( 9927 ) - BRUDERER AG"
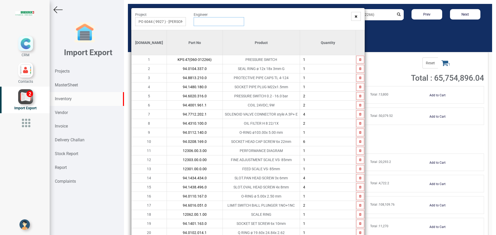
click at [204, 25] on input "text" at bounding box center [219, 21] width 51 height 9
click at [205, 30] on link "G opinath Anandan" at bounding box center [214, 31] width 41 height 7
type input "Gopinath Anandan"
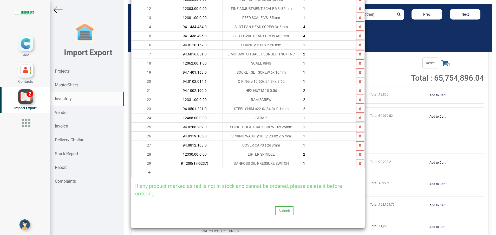
scroll to position [152, 0]
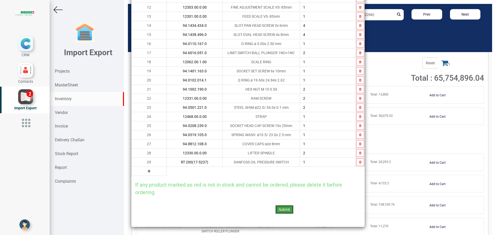
click at [286, 209] on button "Submit" at bounding box center [284, 209] width 18 height 9
click at [272, 196] on button "Yes" at bounding box center [271, 195] width 16 height 9
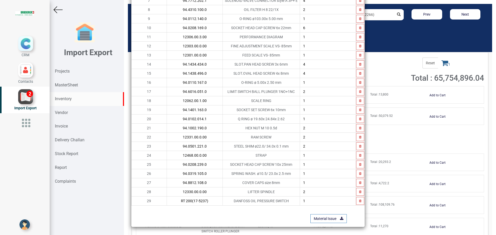
scroll to position [114, 0]
click at [314, 218] on link "Material Issue" at bounding box center [328, 218] width 36 height 9
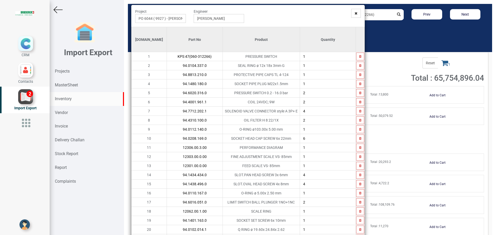
scroll to position [0, 0]
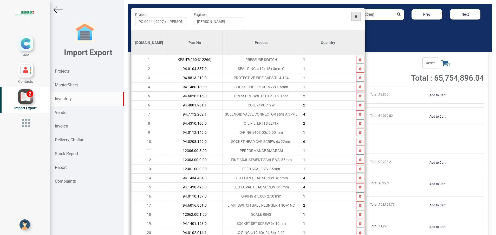
click at [351, 17] on span at bounding box center [356, 16] width 10 height 9
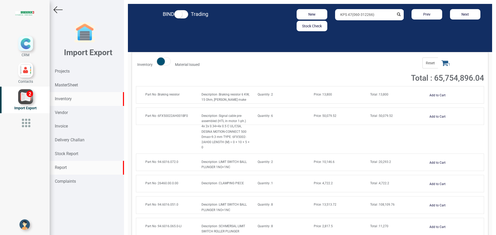
click at [68, 168] on div "Report" at bounding box center [87, 168] width 74 height 14
select select
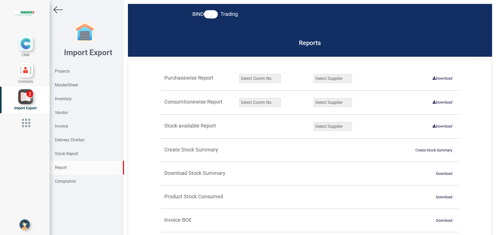
click at [253, 104] on select "Select Comm No" at bounding box center [260, 102] width 42 height 9
select select "string:9927"
click at [239, 98] on select "Select Comm No 9872 2135R RU1506 11025-1298 5534R 5948 11051-1150 1932 2135 202…" at bounding box center [268, 102] width 59 height 9
click at [336, 100] on select "Select Supplier" at bounding box center [333, 102] width 38 height 9
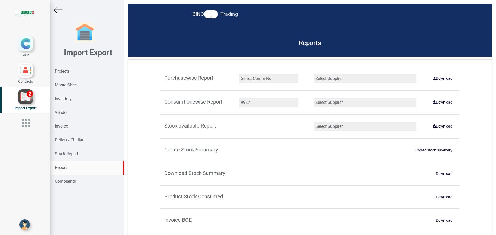
select select "string:all"
click at [314, 98] on select "Select Supplier All Supplier XNG Automation solutions BRUDERER AG Beckhoff Auto…" at bounding box center [365, 102] width 103 height 9
click at [437, 100] on link "Download" at bounding box center [442, 102] width 26 height 8
select select
click at [74, 99] on div "Inventory" at bounding box center [87, 99] width 74 height 14
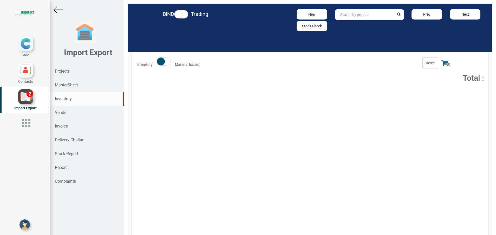
click at [335, 10] on input "text" at bounding box center [364, 14] width 59 height 11
paste input "6FX50022AH001BF0"
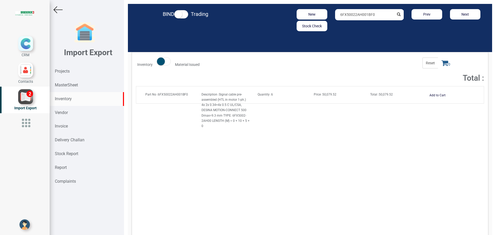
click at [388, 96] on div "Total : 50,079.52" at bounding box center [394, 93] width 56 height 5
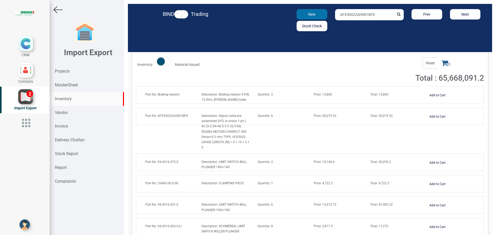
drag, startPoint x: 377, startPoint y: 15, endPoint x: 305, endPoint y: 15, distance: 72.7
click at [305, 15] on div "New Stock Check 6FX50022AH001BF0 Prev Next" at bounding box center [368, 20] width 237 height 22
paste input "PEV-1/4-SC-OD"
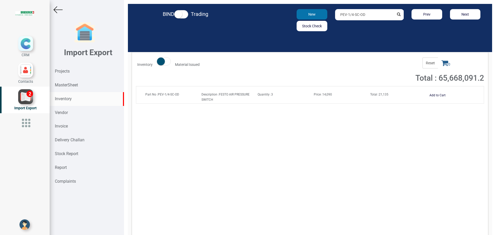
type input "PEV-1/4-SC-OD"
click at [68, 72] on strong "Projects" at bounding box center [62, 71] width 15 height 5
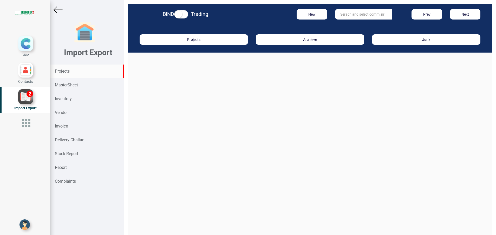
click at [343, 14] on input "text" at bounding box center [363, 14] width 57 height 10
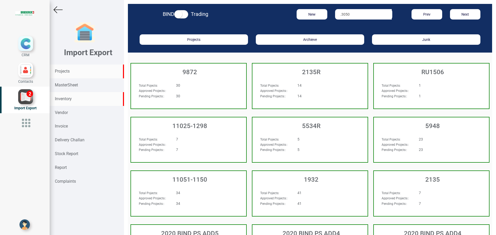
type input ".3050"
click at [73, 99] on div "Inventory" at bounding box center [87, 99] width 74 height 14
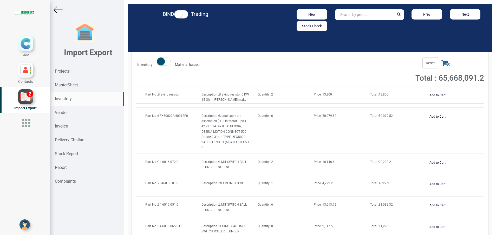
click at [65, 97] on strong "Inventory" at bounding box center [63, 98] width 17 height 5
click at [356, 14] on input "text" at bounding box center [364, 14] width 59 height 11
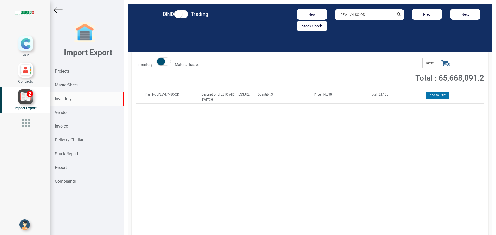
type input "PEV-1/4-SC-OD"
click at [429, 96] on button "Add to Cart" at bounding box center [437, 95] width 22 height 8
click at [441, 66] on icon at bounding box center [444, 62] width 7 height 7
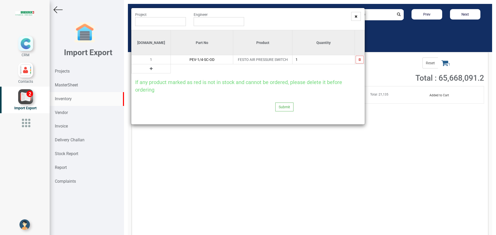
click at [150, 70] on icon at bounding box center [151, 69] width 3 height 4
click at [172, 69] on input "text" at bounding box center [202, 68] width 62 height 9
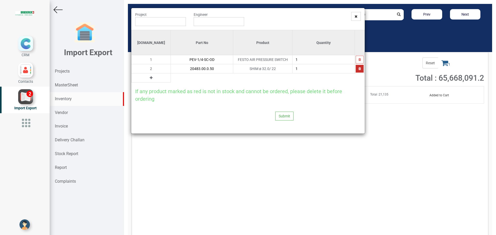
type input "20483.00.0.50"
click at [358, 67] on icon "button" at bounding box center [359, 68] width 2 height 3
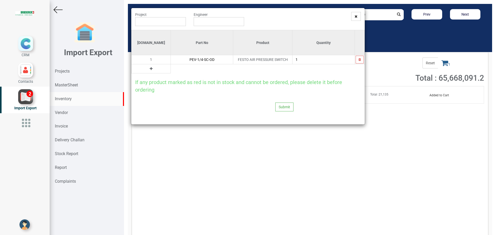
click at [150, 69] on icon at bounding box center [151, 69] width 3 height 4
click at [188, 71] on input "text" at bounding box center [202, 68] width 62 height 9
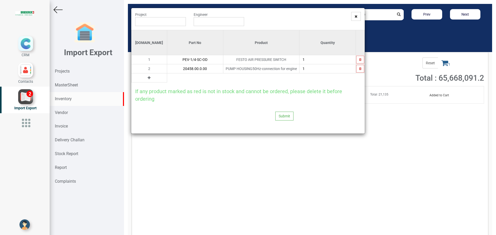
type input "20458.00.0.00"
click at [146, 77] on button at bounding box center [149, 78] width 6 height 6
click at [169, 77] on input "text" at bounding box center [195, 77] width 56 height 9
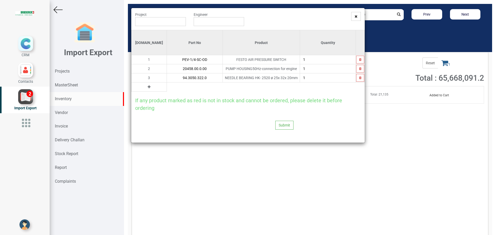
type input "94.3050.322.0"
type input "4"
click at [162, 21] on input "text" at bounding box center [160, 21] width 51 height 9
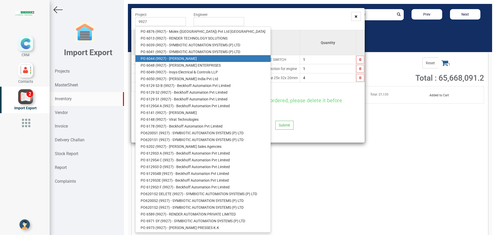
click at [183, 59] on link "PO 6044 ( 9927 ) - [PERSON_NAME]" at bounding box center [202, 58] width 135 height 7
type input "PO 6044 ( 9927 ) - [PERSON_NAME]"
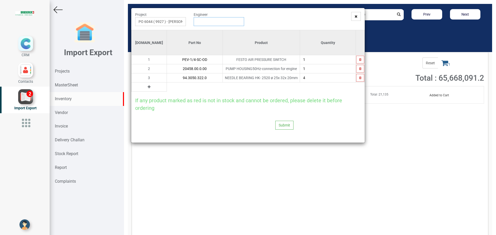
click at [206, 20] on input "text" at bounding box center [219, 21] width 51 height 9
click at [207, 31] on link "G opinath [PERSON_NAME]" at bounding box center [214, 31] width 41 height 7
type input "[PERSON_NAME]"
click at [148, 88] on icon at bounding box center [149, 87] width 3 height 4
click at [167, 88] on input "text" at bounding box center [195, 86] width 56 height 9
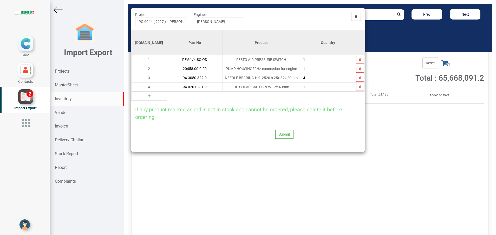
type input "94.0201.281.0"
type input "4"
click at [148, 96] on icon at bounding box center [149, 96] width 3 height 4
click at [167, 100] on input "text" at bounding box center [195, 95] width 56 height 9
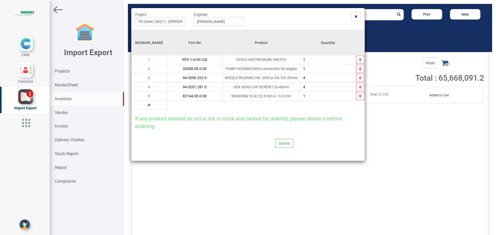
type input "82144.00.0.00"
type input "4"
click at [148, 106] on icon at bounding box center [149, 105] width 3 height 4
click at [167, 105] on input "text" at bounding box center [195, 105] width 56 height 9
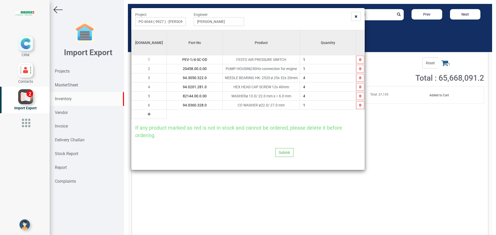
type input "94.0360.328.0"
click at [146, 114] on button at bounding box center [149, 114] width 6 height 6
click at [167, 115] on input "text" at bounding box center [195, 114] width 56 height 9
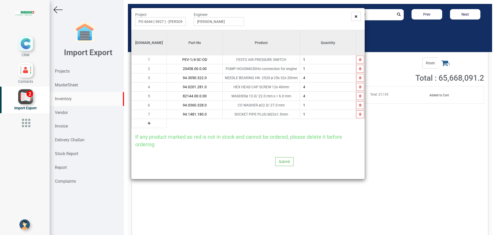
type input "94.1481.180.0"
click at [148, 124] on icon at bounding box center [149, 123] width 3 height 4
click at [167, 125] on input "text" at bounding box center [195, 123] width 56 height 9
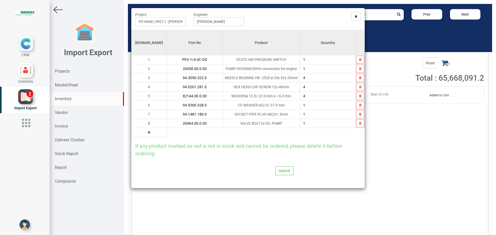
type input "20464.00.0.00"
click at [148, 133] on icon at bounding box center [149, 132] width 3 height 4
click at [167, 132] on input "text" at bounding box center [195, 132] width 56 height 9
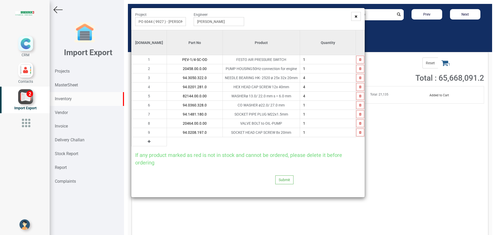
type input "94.0208.197.0"
click at [148, 141] on icon at bounding box center [149, 142] width 3 height 4
click at [171, 143] on input "text" at bounding box center [195, 141] width 56 height 9
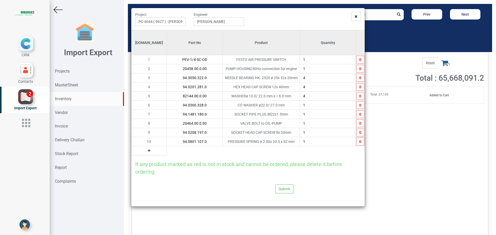
type input "94.0801.107.0"
click at [148, 149] on icon at bounding box center [149, 151] width 3 height 4
click at [177, 152] on input "text" at bounding box center [195, 150] width 56 height 9
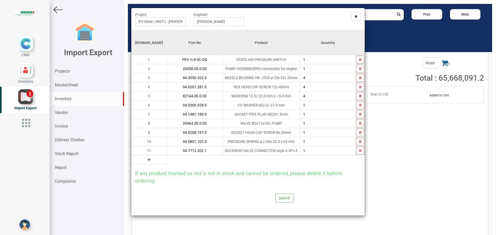
type input "94.7712.202.1"
click at [148, 161] on icon at bounding box center [149, 160] width 3 height 4
click at [169, 162] on input "text" at bounding box center [195, 159] width 56 height 9
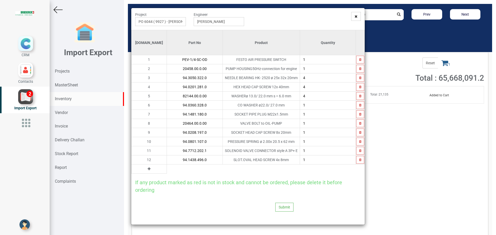
type input "94.1438.496.0"
type input "6"
click at [146, 168] on button at bounding box center [149, 169] width 6 height 6
click at [169, 169] on input "text" at bounding box center [195, 168] width 56 height 9
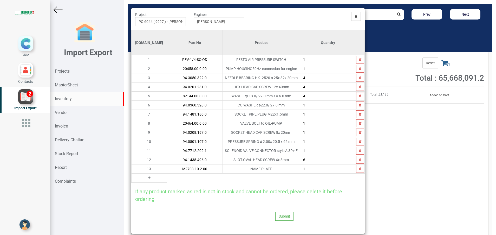
type input "M2703.10.2.00"
click at [148, 178] on icon at bounding box center [149, 178] width 3 height 4
click at [167, 179] on input "text" at bounding box center [195, 177] width 56 height 9
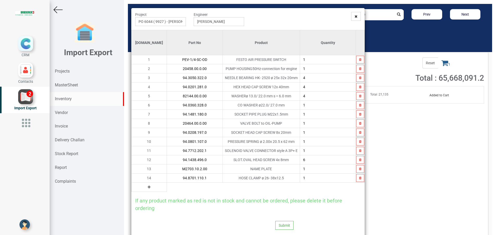
type input "94.8701.110.1"
type input "4"
click at [148, 186] on icon at bounding box center [149, 187] width 3 height 4
click at [167, 188] on input "text" at bounding box center [195, 186] width 56 height 9
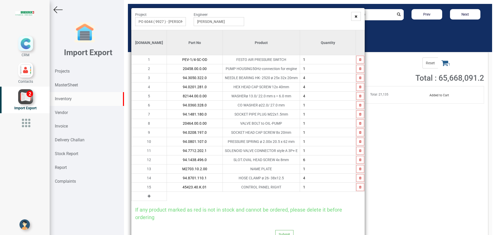
type input "45423.40.K.01"
click at [146, 195] on button at bounding box center [149, 196] width 6 height 6
click at [168, 198] on input "text" at bounding box center [195, 195] width 56 height 9
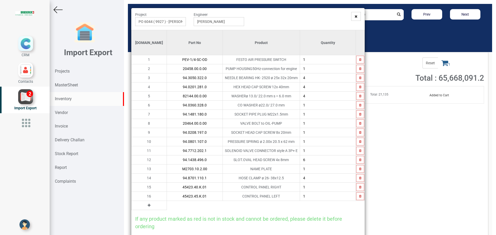
type input "45423.45.K.01"
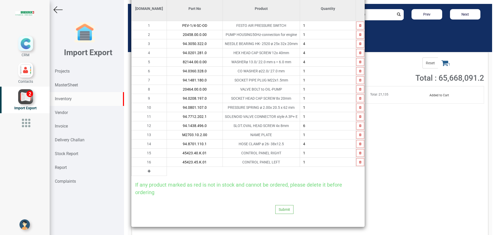
click at [146, 172] on button at bounding box center [149, 171] width 6 height 6
click at [167, 172] on input "text" at bounding box center [195, 171] width 56 height 9
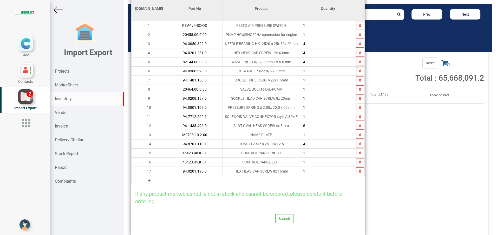
type input "94.0201.195.0"
type input "4"
click at [148, 180] on icon at bounding box center [149, 180] width 3 height 4
click at [181, 185] on div "If any product marked as red is not in stock and cannot be ordered, please dele…" at bounding box center [247, 195] width 233 height 20
click at [179, 184] on input "text" at bounding box center [195, 180] width 56 height 9
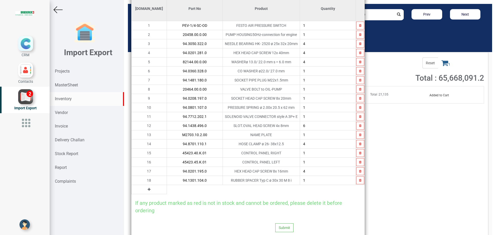
type input "94.1301.104.0"
type input "4"
drag, startPoint x: 139, startPoint y: 191, endPoint x: 167, endPoint y: 194, distance: 28.0
click at [146, 191] on button at bounding box center [149, 189] width 6 height 6
click at [169, 194] on div "If any product marked as red is not in stock and cannot be ordered, please dele…" at bounding box center [247, 204] width 233 height 20
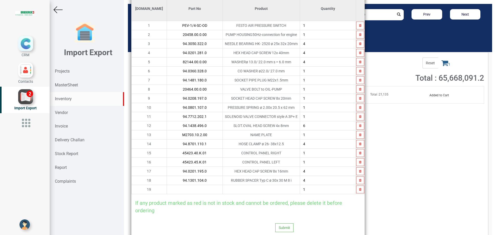
click at [170, 191] on input "text" at bounding box center [195, 189] width 56 height 9
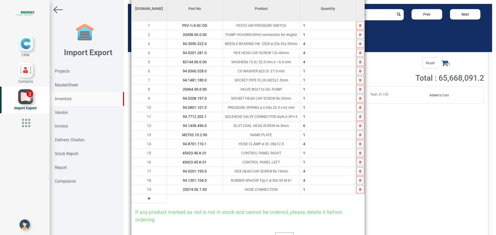
type input "20074.00.1.00"
click at [140, 198] on td at bounding box center [148, 198] width 35 height 9
click at [146, 198] on button at bounding box center [149, 198] width 6 height 6
click at [167, 196] on input "text" at bounding box center [195, 198] width 56 height 9
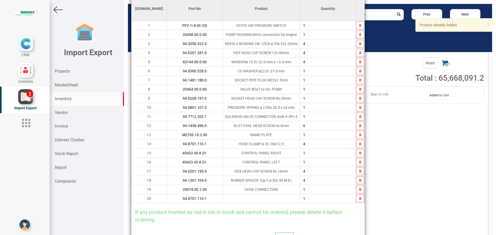
type input "94.8701.110.1"
click at [309, 145] on input "4" at bounding box center [328, 143] width 56 height 9
type input "8"
click at [356, 202] on button "button" at bounding box center [360, 198] width 8 height 8
click at [146, 199] on button at bounding box center [149, 198] width 6 height 6
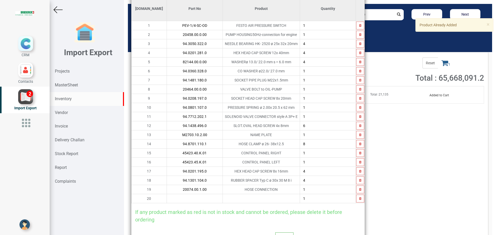
click at [167, 200] on input "text" at bounding box center [195, 198] width 56 height 9
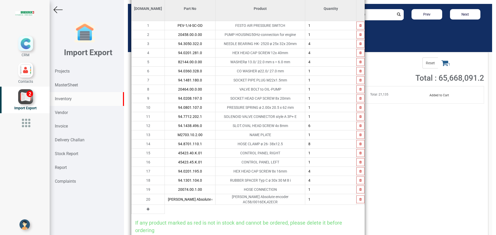
type input "[PERSON_NAME] Absolute encoder"
click at [147, 207] on icon at bounding box center [148, 209] width 3 height 4
click at [165, 207] on input "text" at bounding box center [190, 208] width 50 height 9
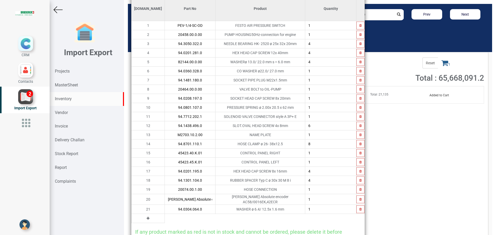
type input "94.0304.064.0"
type input "3"
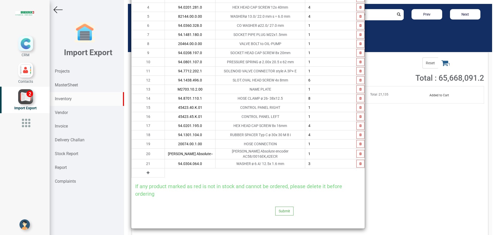
click at [147, 171] on icon at bounding box center [148, 173] width 3 height 4
click at [165, 175] on input "text" at bounding box center [190, 172] width 50 height 9
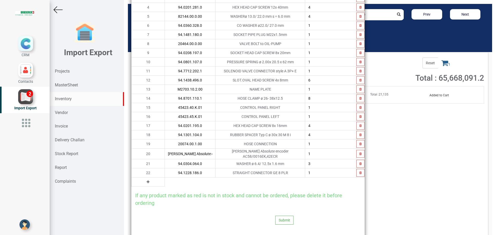
type input "94.1228.186.0"
type input "7"
type input "6"
type input "5"
type input "4"
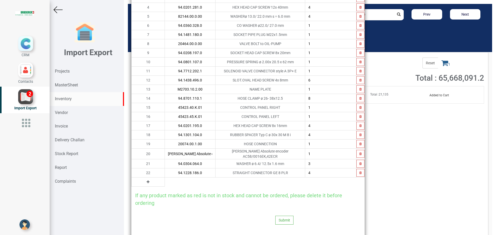
click at [147, 181] on icon at bounding box center [148, 182] width 3 height 4
click at [165, 181] on input "text" at bounding box center [190, 181] width 50 height 9
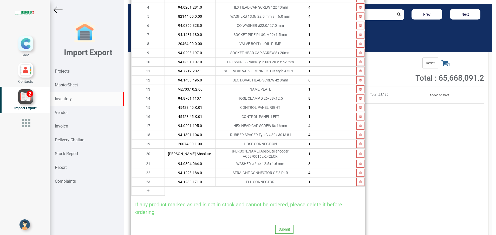
type input "94.1230.171.0"
click at [147, 190] on icon at bounding box center [148, 191] width 3 height 4
click at [165, 191] on input "text" at bounding box center [190, 190] width 50 height 9
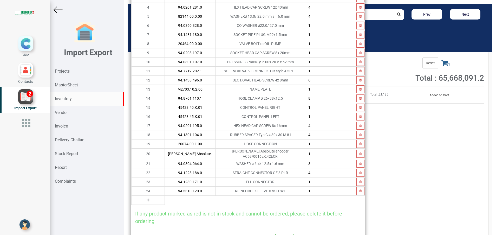
type input "94.3310.120.0"
type input "7"
click at [147, 198] on icon at bounding box center [148, 200] width 3 height 4
click at [165, 199] on input "text" at bounding box center [190, 199] width 50 height 9
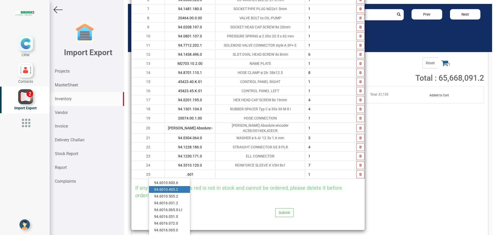
scroll to position [111, 0]
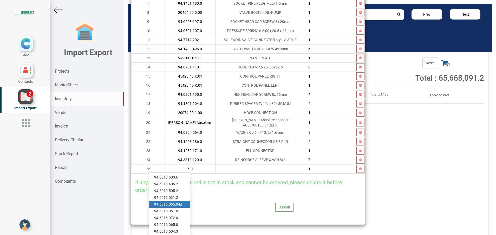
click at [175, 204] on link "94 .601 6.065.0-LI" at bounding box center [169, 204] width 41 height 7
type input "94.6016.065.0-LI"
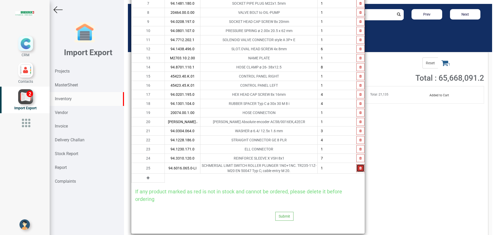
click at [360, 170] on button "button" at bounding box center [360, 168] width 8 height 8
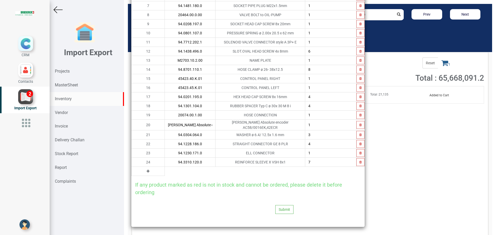
scroll to position [107, 0]
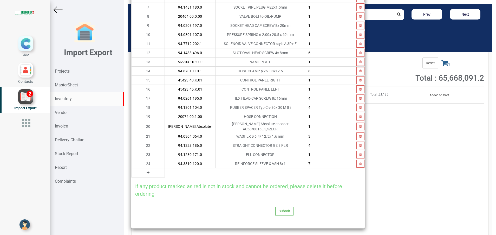
click at [147, 171] on icon at bounding box center [148, 173] width 3 height 4
click at [165, 170] on input "text" at bounding box center [190, 172] width 50 height 9
type input "/"
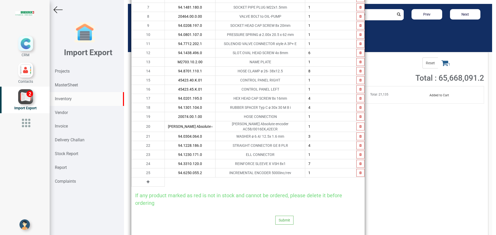
type input "94.6250.055.2"
click at [147, 181] on icon at bounding box center [148, 182] width 3 height 4
click at [165, 180] on input "text" at bounding box center [190, 181] width 50 height 9
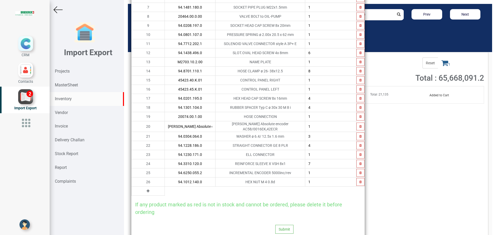
type input "94.1012.140.0"
click at [147, 189] on icon at bounding box center [148, 191] width 3 height 4
click at [172, 189] on input "text" at bounding box center [190, 190] width 50 height 9
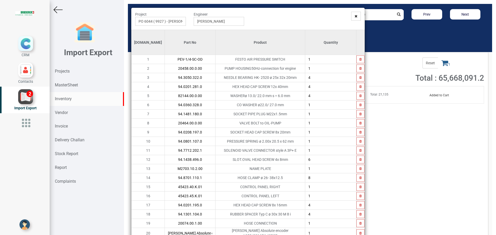
scroll to position [0, 0]
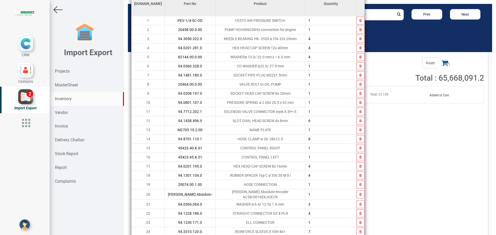
type input "20458.00.0.00"
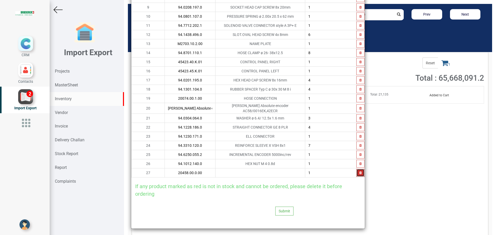
click at [359, 171] on icon "button" at bounding box center [360, 172] width 2 height 3
click at [279, 210] on button "Submit" at bounding box center [284, 210] width 18 height 9
click at [273, 195] on icon at bounding box center [274, 195] width 4 height 4
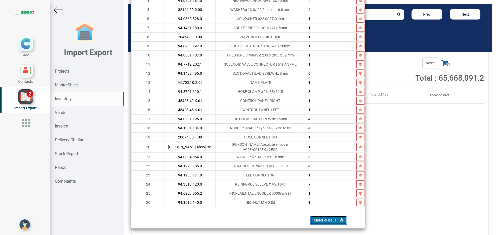
click at [324, 218] on link "Material Issue" at bounding box center [328, 219] width 36 height 9
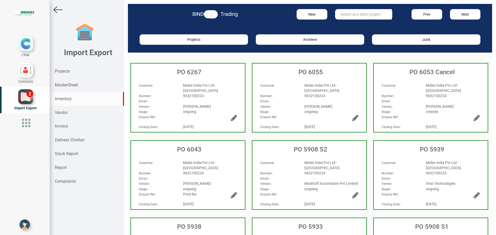
drag, startPoint x: 69, startPoint y: 100, endPoint x: 99, endPoint y: 97, distance: 29.8
click at [69, 100] on strong "Inventory" at bounding box center [63, 98] width 17 height 5
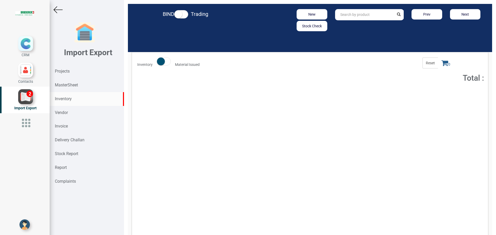
click at [361, 13] on input "text" at bounding box center [364, 14] width 59 height 11
click at [378, 91] on div "Part No : 12155.01.0.00 Description : DRIVE CLAMP RING Quantity : 3 Price : 31,…" at bounding box center [310, 95] width 350 height 12
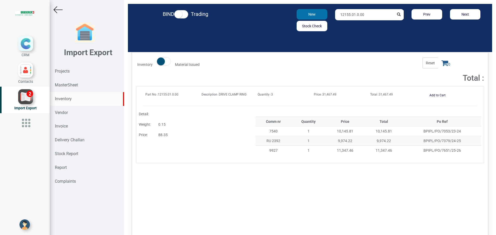
drag, startPoint x: 366, startPoint y: 15, endPoint x: 297, endPoint y: 15, distance: 69.6
click at [297, 15] on div "New Stock Check 12155.01.0.00 Prev Next" at bounding box center [368, 20] width 237 height 22
click at [349, 15] on input "3520." at bounding box center [364, 14] width 59 height 11
click at [349, 25] on strong "3520.103.6" at bounding box center [355, 26] width 19 height 4
type input "94.3520.103.6"
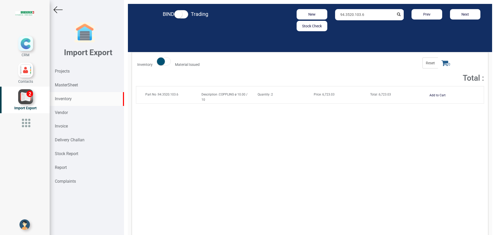
click at [375, 98] on div "Part No : 94.3520.103.6 Description : COPPLING ø 10.00 / 10 Quantity : 2 Price …" at bounding box center [309, 96] width 345 height 10
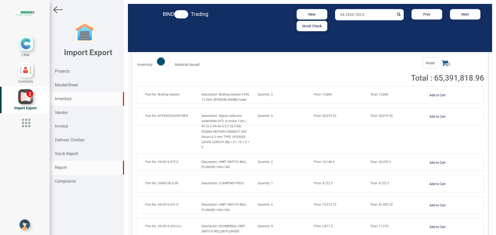
click at [71, 164] on div "Report" at bounding box center [87, 168] width 74 height 14
select select
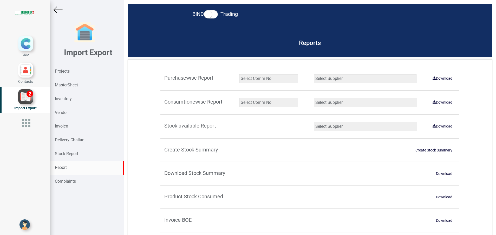
drag, startPoint x: 259, startPoint y: 100, endPoint x: 254, endPoint y: 101, distance: 4.9
click at [258, 100] on select "Select Comm No 9872 2135R RU1506 11025-1298 5534R 5948 11051-1150 1932 2135 202…" at bounding box center [268, 102] width 59 height 9
select select "string:5965"
click at [239, 98] on select "Select Comm No 9872 2135R RU1506 11025-1298 5534R 5948 11051-1150 1932 2135 202…" at bounding box center [268, 102] width 59 height 9
click at [320, 104] on select "Select Supplier All Supplier XNG Automation solutions [PERSON_NAME] Beckhoff Au…" at bounding box center [365, 102] width 103 height 9
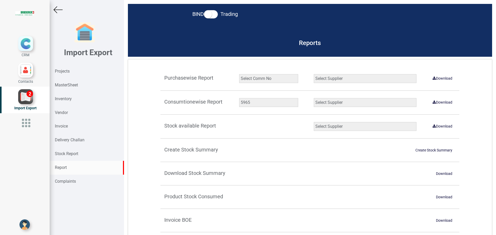
select select "string:all"
click at [314, 98] on select "Select Supplier All Supplier XNG Automation solutions [PERSON_NAME] Beckhoff Au…" at bounding box center [365, 102] width 103 height 9
click at [437, 99] on link "Download" at bounding box center [442, 102] width 26 height 8
drag, startPoint x: 63, startPoint y: 96, endPoint x: 125, endPoint y: 100, distance: 61.9
click at [63, 96] on strong "Inventory" at bounding box center [63, 98] width 17 height 5
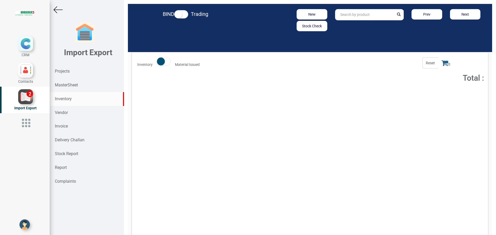
click at [352, 15] on input "text" at bounding box center [364, 14] width 59 height 11
type input "94.6016.051.0"
click at [427, 95] on button "Add to Cart" at bounding box center [437, 95] width 22 height 8
click at [441, 65] on icon at bounding box center [444, 62] width 7 height 7
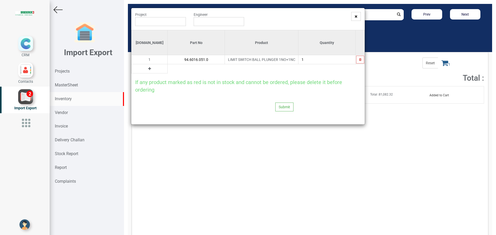
click at [327, 60] on input "1" at bounding box center [326, 59] width 57 height 9
type input "2"
click at [148, 68] on icon at bounding box center [149, 69] width 3 height 4
click at [177, 73] on td at bounding box center [196, 68] width 57 height 9
click at [176, 71] on input "text" at bounding box center [196, 68] width 57 height 9
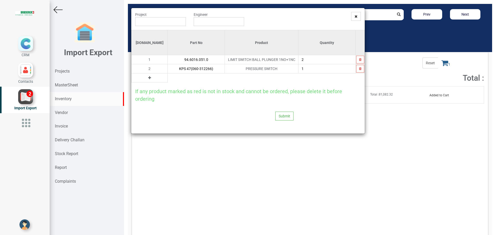
type input "KPS 47(060-312266)"
click at [143, 23] on input "text" at bounding box center [160, 21] width 51 height 9
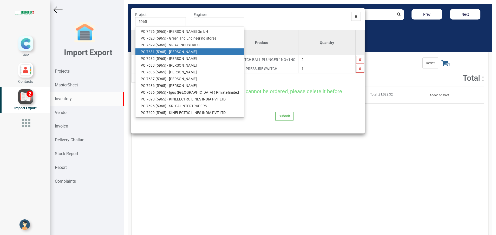
drag, startPoint x: 169, startPoint y: 50, endPoint x: 191, endPoint y: 35, distance: 26.9
click at [169, 50] on link "PO 7631 ( 5965 ) - [PERSON_NAME]" at bounding box center [189, 51] width 109 height 7
type input "PO 7631 ( 5965 ) - [PERSON_NAME]"
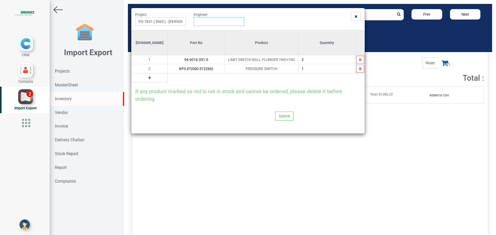
click at [210, 22] on input "text" at bounding box center [219, 21] width 51 height 9
click at [213, 33] on link "G opinath [PERSON_NAME]" at bounding box center [214, 31] width 41 height 7
type input "[PERSON_NAME]"
click at [283, 115] on button "Submit" at bounding box center [284, 115] width 18 height 9
click at [274, 100] on button "Yes" at bounding box center [274, 101] width 16 height 9
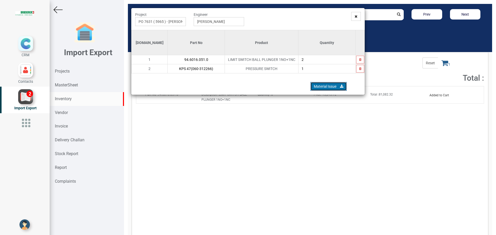
click at [312, 87] on link "Material Issue" at bounding box center [328, 86] width 36 height 9
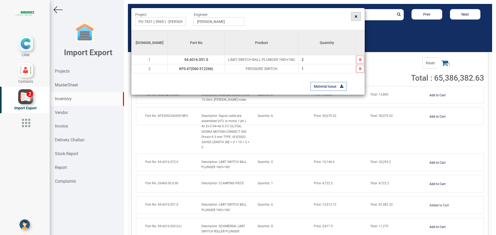
click at [357, 19] on span at bounding box center [356, 16] width 10 height 9
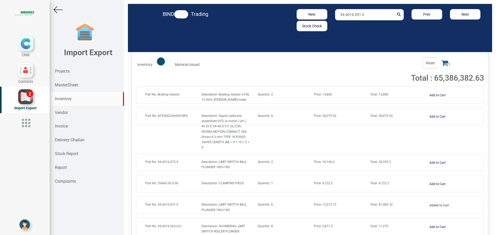
click at [167, 63] on span at bounding box center [164, 61] width 14 height 8
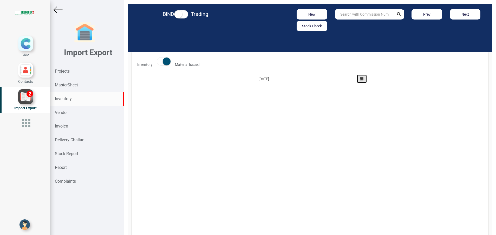
click at [360, 79] on icon "button" at bounding box center [362, 79] width 4 height 4
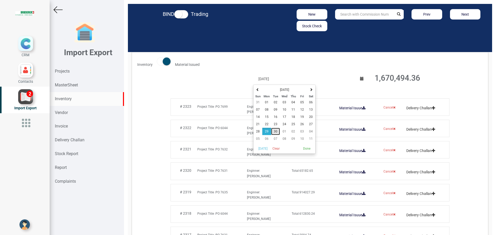
click at [275, 131] on button "30" at bounding box center [275, 131] width 9 height 7
type input "[DATE]"
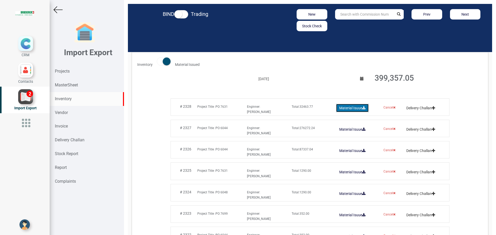
click at [342, 111] on link "Material Isuue" at bounding box center [352, 108] width 32 height 8
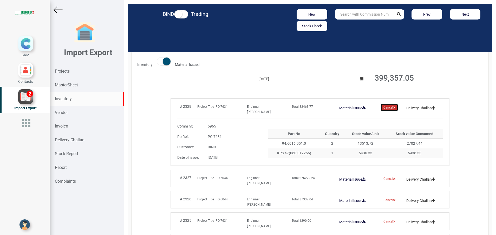
click at [381, 109] on button "Cancel" at bounding box center [389, 107] width 17 height 7
click at [373, 139] on button "Yes" at bounding box center [375, 137] width 16 height 9
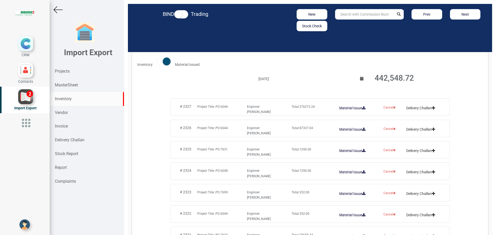
click at [67, 98] on strong "Inventory" at bounding box center [63, 98] width 17 height 5
drag, startPoint x: 368, startPoint y: 11, endPoint x: 365, endPoint y: 13, distance: 3.3
click at [366, 12] on input "text" at bounding box center [364, 14] width 59 height 10
type input "KPS"
click at [159, 59] on span at bounding box center [164, 61] width 14 height 8
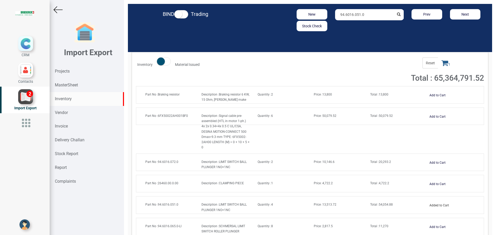
drag, startPoint x: 371, startPoint y: 17, endPoint x: 279, endPoint y: 13, distance: 92.0
click at [279, 13] on div "New Stock Check 94.6016.051.0 Prev Next" at bounding box center [368, 20] width 237 height 22
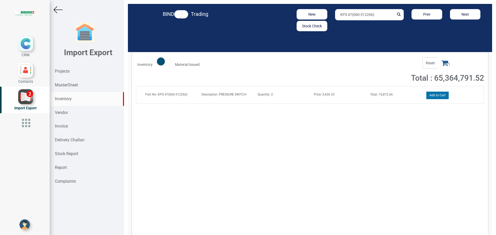
type input "KPS 47(060-312266)"
click at [433, 94] on button "Add to Cart" at bounding box center [437, 95] width 22 height 8
click at [378, 94] on span "Total : 10,872.66" at bounding box center [381, 94] width 23 height 4
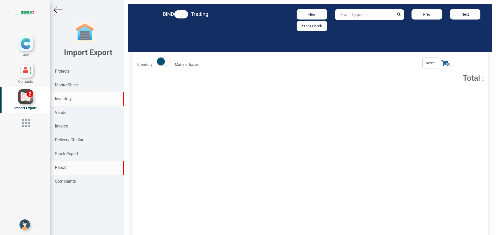
click at [79, 165] on div "Report" at bounding box center [87, 168] width 74 height 14
select select
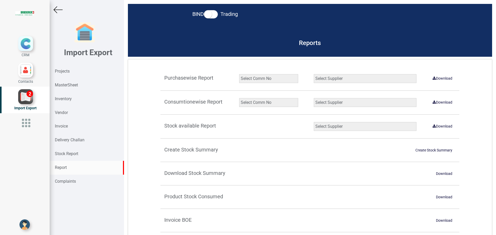
click at [256, 102] on select "Select Comm No 9872 2135R RU1506 11025-1298 5534R 5948 11051-1150 1932 2135 202…" at bounding box center [268, 102] width 59 height 9
select select "string:5965"
click at [239, 98] on select "Select Comm No 9872 2135R RU1506 11025-1298 5534R 5948 11051-1150 1932 2135 202…" at bounding box center [268, 102] width 59 height 9
click at [321, 103] on select "Select Supplier All Supplier XNG Automation solutions [PERSON_NAME] Beckhoff Au…" at bounding box center [365, 102] width 103 height 9
select select "string:all"
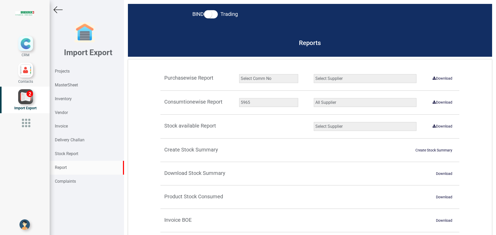
click at [314, 98] on select "Select Supplier All Supplier XNG Automation solutions [PERSON_NAME] Beckhoff Au…" at bounding box center [365, 102] width 103 height 9
click at [442, 101] on link "Download" at bounding box center [442, 102] width 26 height 8
click at [65, 92] on div "Inventory" at bounding box center [87, 99] width 74 height 14
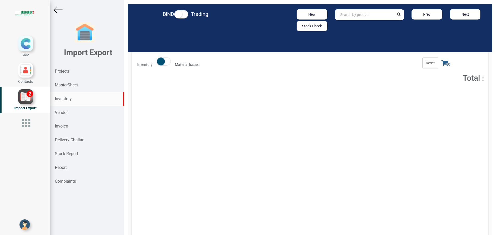
click at [352, 18] on input "text" at bounding box center [364, 14] width 59 height 11
type input "KPS 47(060-312266)"
click at [434, 94] on button "Add to Cart" at bounding box center [437, 95] width 22 height 8
click at [441, 64] on icon at bounding box center [444, 62] width 7 height 7
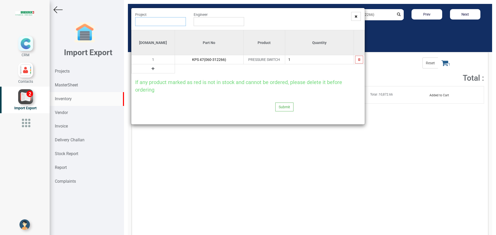
click at [161, 23] on input "text" at bounding box center [160, 21] width 51 height 9
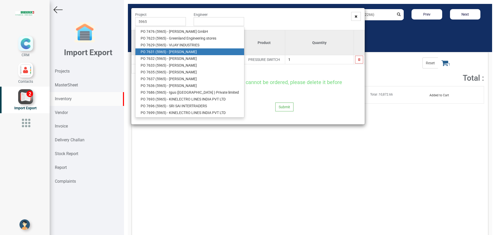
drag, startPoint x: 171, startPoint y: 52, endPoint x: 173, endPoint y: 50, distance: 2.8
click at [171, 52] on link "PO 7631 ( 5965 ) - BRUDERER AG" at bounding box center [189, 51] width 109 height 7
type input "PO 7631 ( 5965 ) - BRUDERER AG"
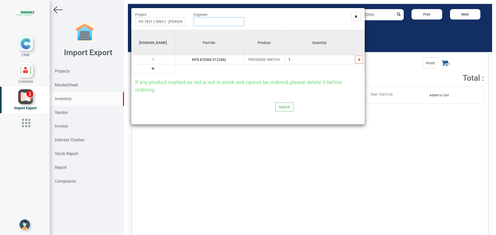
click at [201, 23] on input "text" at bounding box center [219, 21] width 51 height 9
click at [206, 31] on link "G opinath Anandan" at bounding box center [214, 31] width 41 height 7
type input "Gopinath Anandan"
click at [282, 103] on button "Submit" at bounding box center [284, 106] width 18 height 9
click at [276, 93] on icon at bounding box center [277, 93] width 4 height 4
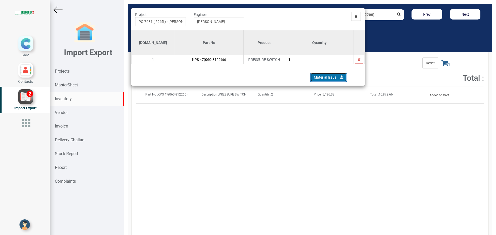
click at [336, 77] on link "Material Issue" at bounding box center [328, 77] width 36 height 9
drag, startPoint x: 283, startPoint y: 88, endPoint x: 316, endPoint y: 78, distance: 34.9
click at [316, 78] on link "Material Issue" at bounding box center [328, 77] width 36 height 9
click at [355, 16] on icon at bounding box center [355, 17] width 3 height 4
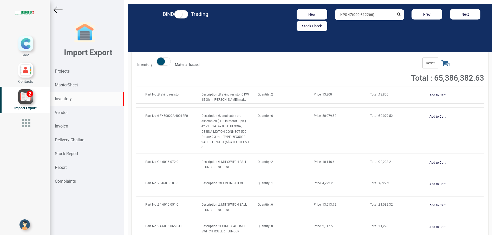
click at [370, 15] on input "KPS 47(060-312266)" at bounding box center [364, 14] width 59 height 11
click at [347, 25] on strong "KPS 47(060-31226" at bounding box center [355, 26] width 31 height 4
type input "KPS 47(060-312266)"
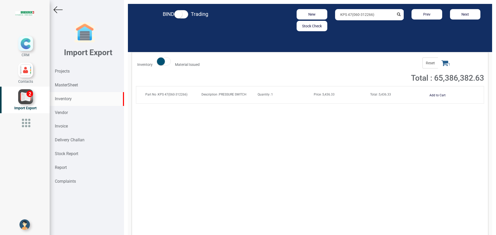
click at [375, 94] on strong "Total :" at bounding box center [374, 94] width 9 height 4
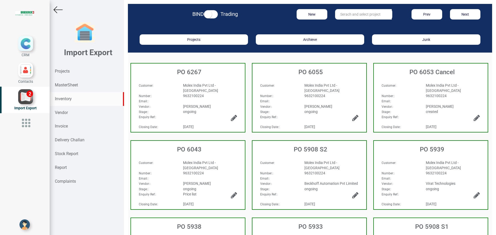
click at [70, 101] on div "Inventory" at bounding box center [87, 99] width 74 height 14
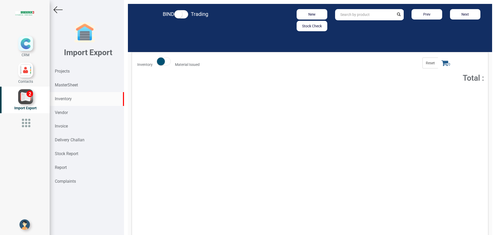
click at [355, 18] on input "text" at bounding box center [364, 14] width 59 height 11
type input "KPS 47(060-312266)"
click at [59, 167] on strong "Report" at bounding box center [61, 167] width 12 height 5
select select
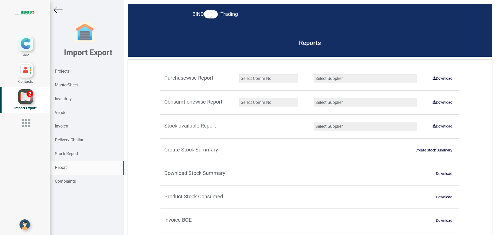
click at [269, 102] on select "Select Comm No 9872 2135R RU1506 11025-1298 5534R 5948 11051-1150 1932 2135 202…" at bounding box center [268, 102] width 59 height 9
select select "string:9927"
click at [239, 98] on select "Select Comm No 9872 2135R RU1506 11025-1298 5534R 5948 11051-1150 1932 2135 202…" at bounding box center [268, 102] width 59 height 9
click at [389, 102] on select "Select Supplier All Supplier XNG Automation solutions [PERSON_NAME] Beckhoff Au…" at bounding box center [365, 102] width 103 height 9
select select "string:all"
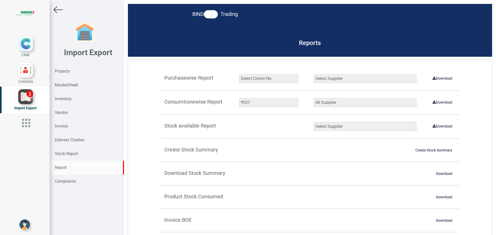
click at [314, 98] on select "Select Supplier All Supplier XNG Automation solutions [PERSON_NAME] Beckhoff Au…" at bounding box center [365, 102] width 103 height 9
click at [446, 103] on link "Download" at bounding box center [442, 102] width 26 height 8
click at [252, 104] on select "Select Comm No 9872 2135R RU1506 11025-1298 5534R 5948 11051-1150 1932 2135 202…" at bounding box center [268, 102] width 59 height 9
select select "string:5965"
click at [239, 98] on select "Select Comm No 9872 2135R RU1506 11025-1298 5534R 5948 11051-1150 1932 2135 202…" at bounding box center [268, 102] width 59 height 9
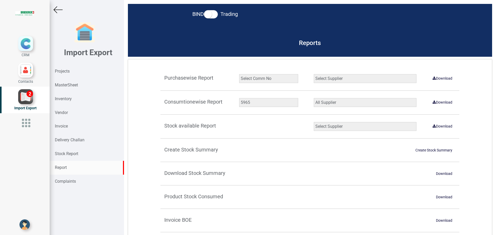
click at [356, 104] on select "Select Supplier All Supplier XNG Automation solutions [PERSON_NAME] Beckhoff Au…" at bounding box center [365, 102] width 103 height 9
click at [314, 98] on select "Select Supplier All Supplier XNG Automation solutions [PERSON_NAME] Beckhoff Au…" at bounding box center [365, 102] width 103 height 9
click at [443, 103] on link "Download" at bounding box center [442, 102] width 26 height 8
click at [60, 72] on strong "Projects" at bounding box center [62, 71] width 15 height 5
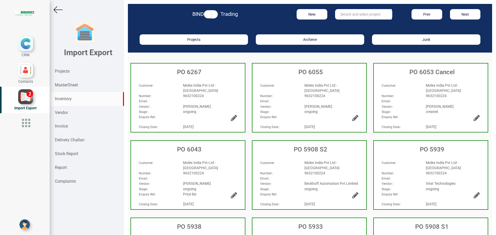
click at [65, 98] on strong "Inventory" at bounding box center [63, 98] width 17 height 5
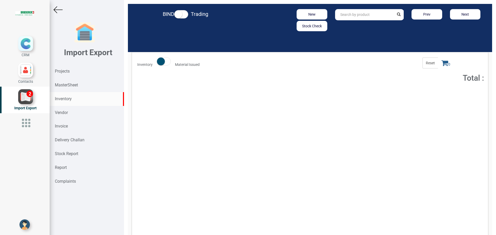
click at [342, 18] on input "text" at bounding box center [364, 14] width 59 height 11
paste input "12469.00.1.00"
click at [380, 92] on div "Total : 40,457.87" at bounding box center [394, 93] width 56 height 5
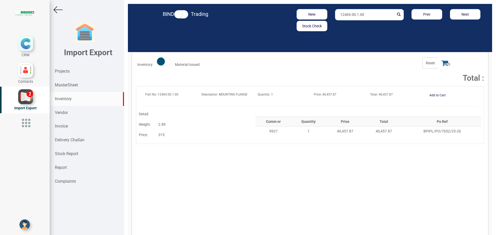
drag, startPoint x: 373, startPoint y: 15, endPoint x: 271, endPoint y: 22, distance: 101.8
click at [271, 22] on div "New Stock Check 12469.00.1.00 Prev Next" at bounding box center [368, 20] width 237 height 22
paste input "580.00.0"
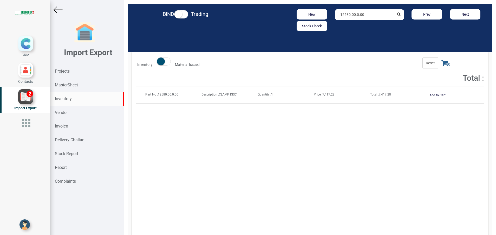
type input "12580.00.0.00"
click at [327, 94] on span "Price : 7,417.28" at bounding box center [324, 94] width 21 height 4
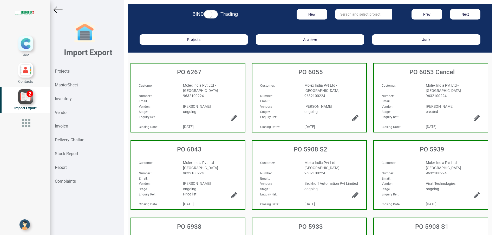
drag, startPoint x: 68, startPoint y: 70, endPoint x: 127, endPoint y: 73, distance: 58.8
click at [68, 70] on strong "Projects" at bounding box center [62, 71] width 15 height 5
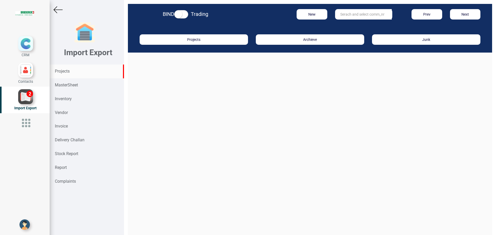
click at [346, 12] on input "text" at bounding box center [363, 14] width 57 height 10
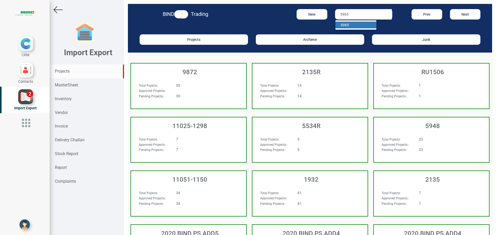
type input "5965"
click at [347, 22] on link "5965" at bounding box center [355, 25] width 41 height 7
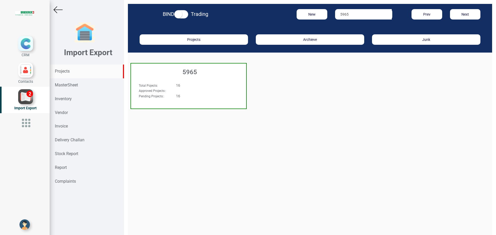
click at [196, 68] on div "5965" at bounding box center [188, 70] width 115 height 15
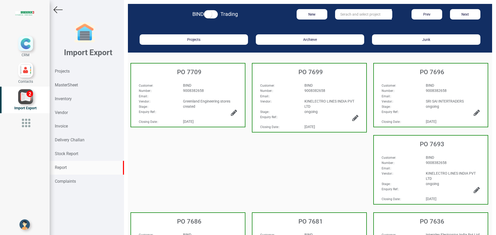
click at [63, 166] on strong "Report" at bounding box center [61, 167] width 12 height 5
select select
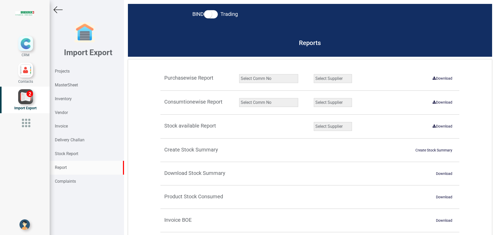
click at [266, 106] on select "Select Comm No 9872 2135R RU1506 11025-1298 5534R 5948 11051-1150 1932 2135 202…" at bounding box center [268, 102] width 59 height 9
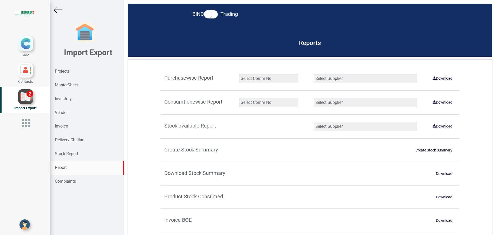
select select "string:5965"
click at [239, 98] on select "Select Comm No 9872 2135R RU1506 11025-1298 5534R 5948 11051-1150 1932 2135 202…" at bounding box center [268, 102] width 59 height 9
click at [334, 100] on select "Select Supplier All Supplier XNG Automation solutions [PERSON_NAME] Beckhoff Au…" at bounding box center [365, 102] width 103 height 9
select select "string:all"
click at [314, 98] on select "Select Supplier All Supplier XNG Automation solutions [PERSON_NAME] Beckhoff Au…" at bounding box center [365, 102] width 103 height 9
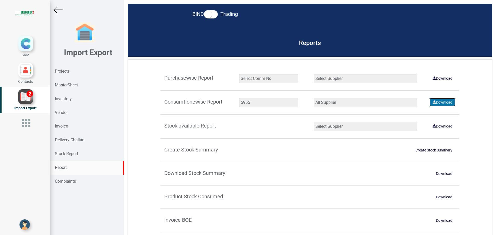
click at [434, 102] on link "Download" at bounding box center [442, 102] width 26 height 8
click at [61, 71] on strong "Projects" at bounding box center [62, 71] width 15 height 5
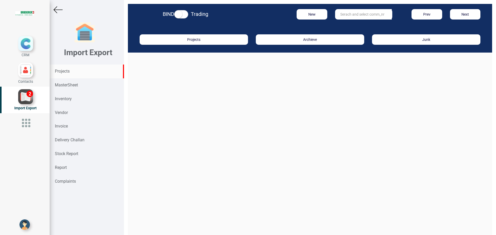
click at [351, 15] on input "text" at bounding box center [363, 14] width 57 height 10
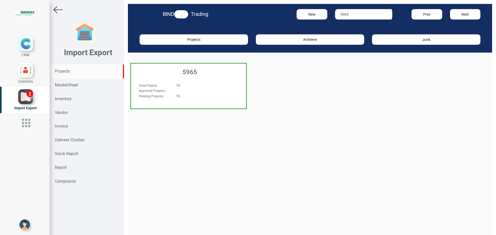
type input "5965"
click at [196, 76] on div "5965" at bounding box center [188, 70] width 115 height 15
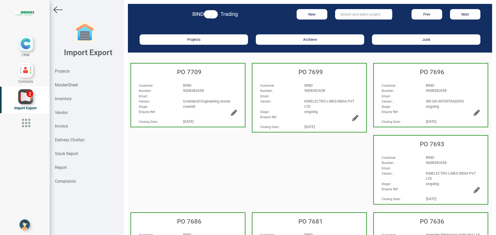
click at [210, 104] on div "created" at bounding box center [210, 106] width 62 height 5
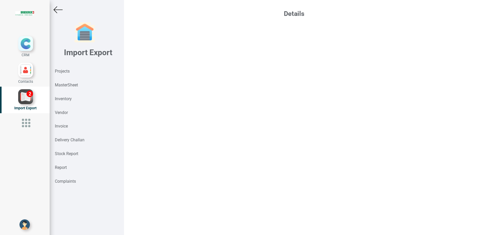
select select "INR"
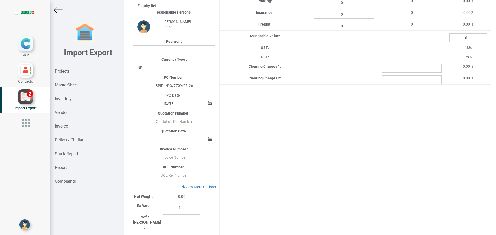
scroll to position [78, 0]
click at [154, 156] on input "text" at bounding box center [174, 156] width 82 height 9
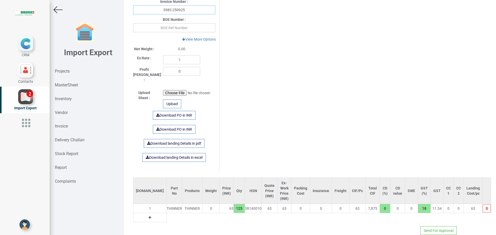
scroll to position [229, 0]
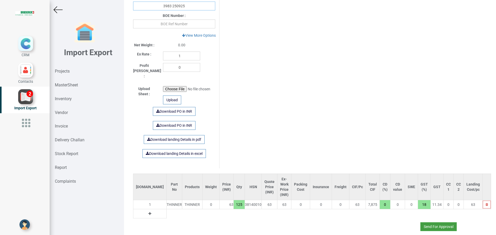
type input "3983 250925"
click at [430, 222] on button "Send For Approval" at bounding box center [438, 226] width 36 height 9
click at [419, 206] on button "Yes" at bounding box center [423, 206] width 16 height 9
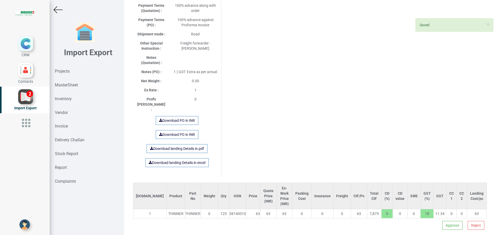
scroll to position [4, 0]
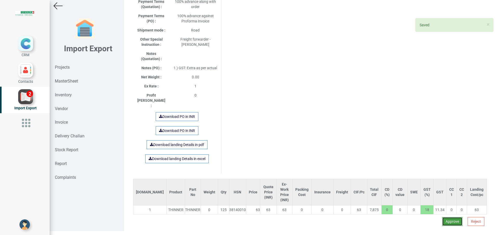
click at [444, 217] on button "Approve" at bounding box center [452, 221] width 20 height 9
click at [433, 201] on button "Yes" at bounding box center [436, 200] width 16 height 9
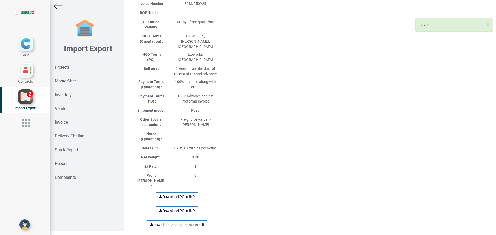
select select "INR"
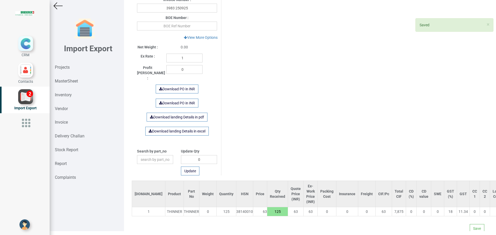
scroll to position [225, 0]
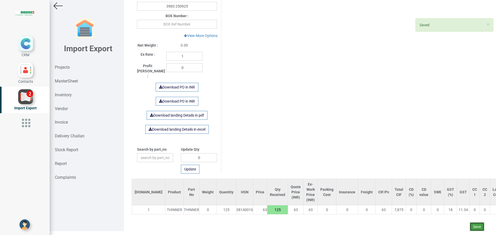
click at [469, 226] on button "Save" at bounding box center [476, 226] width 15 height 9
click at [460, 213] on button "Yes" at bounding box center [461, 212] width 16 height 9
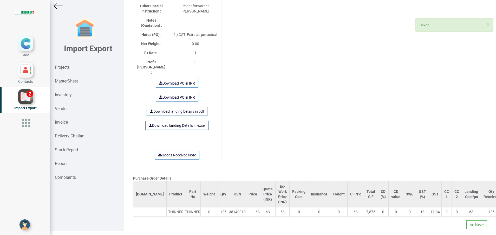
scroll to position [292, 0]
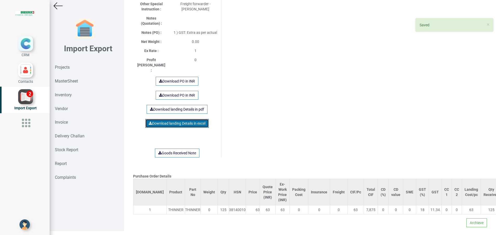
click at [170, 119] on link "Download landing Details in excel" at bounding box center [176, 123] width 63 height 9
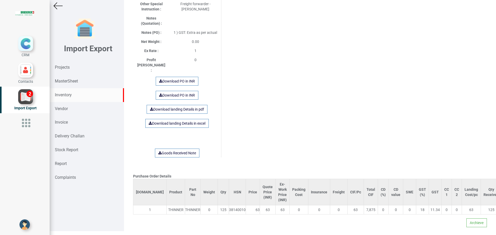
drag, startPoint x: 58, startPoint y: 96, endPoint x: 79, endPoint y: 101, distance: 21.0
click at [58, 96] on strong "Inventory" at bounding box center [63, 94] width 17 height 5
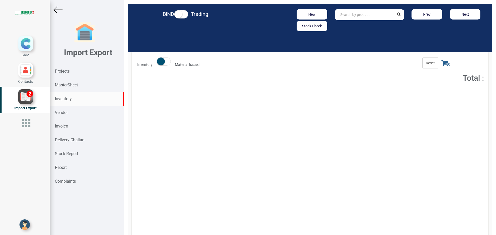
click at [347, 14] on input "text" at bounding box center [364, 14] width 59 height 11
type input "THINNER"
drag, startPoint x: 434, startPoint y: 96, endPoint x: 441, endPoint y: 70, distance: 26.5
click at [434, 96] on button "Add to Cart" at bounding box center [437, 95] width 22 height 8
click at [441, 64] on icon at bounding box center [444, 62] width 7 height 7
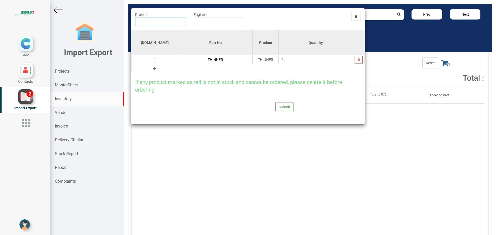
click at [151, 18] on input "text" at bounding box center [160, 21] width 51 height 9
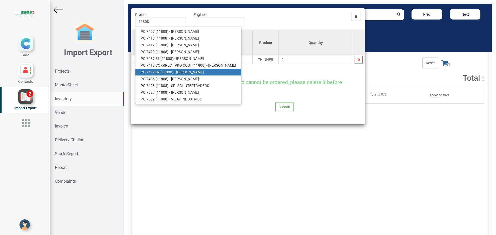
click at [172, 72] on strong "11808" at bounding box center [167, 72] width 10 height 4
type input "PO 7437 S2 ( 11808 ) - BRUDERER AG"
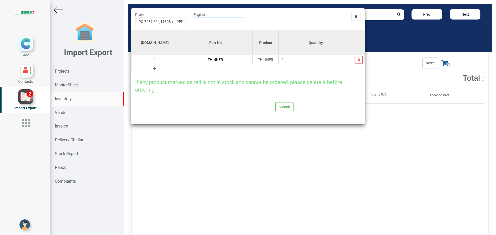
click at [218, 20] on input "text" at bounding box center [219, 21] width 51 height 9
click at [220, 33] on link "G opinath Anandan" at bounding box center [214, 31] width 41 height 7
type input "Gopinath Anandan"
drag, startPoint x: 183, startPoint y: 20, endPoint x: 75, endPoint y: 23, distance: 107.4
click at [75, 23] on div "Project PO 7437 S2 ( 11808 ) - BRUDERER AG Engineer Gopinath Anandan Si.No Part…" at bounding box center [248, 117] width 496 height 235
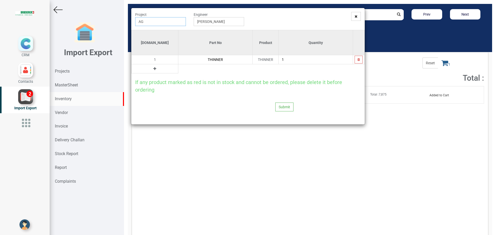
type input "G"
type input "9"
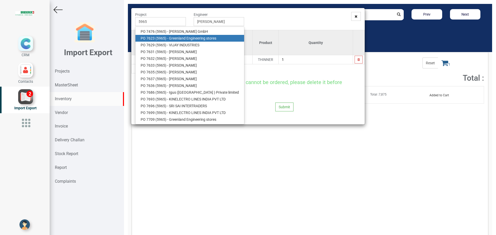
click at [169, 38] on link "PO 7623 ( 5965 ) - Greenland Engineering stores" at bounding box center [189, 38] width 109 height 7
type input "PO 7623 ( 5965 ) - Greenland Engineering stores"
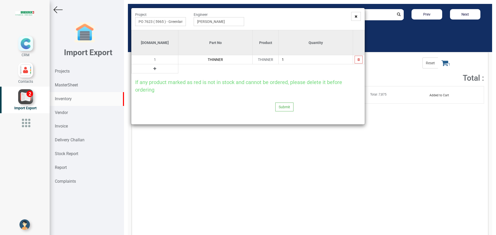
drag, startPoint x: 297, startPoint y: 61, endPoint x: 251, endPoint y: 58, distance: 46.1
click at [251, 58] on tr "1 THINNER THINNER 1" at bounding box center [247, 59] width 233 height 9
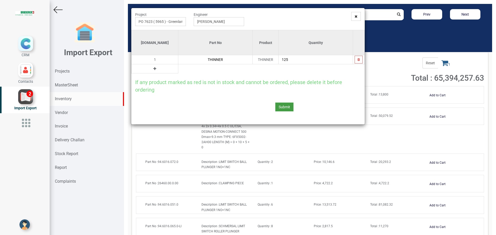
type input "125"
click at [289, 106] on button "Submit" at bounding box center [284, 106] width 18 height 9
click at [275, 92] on button "Yes" at bounding box center [274, 92] width 16 height 9
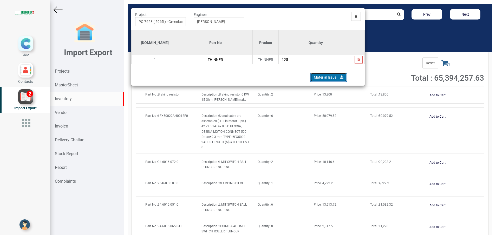
click at [316, 78] on link "Material Issue" at bounding box center [328, 77] width 36 height 9
click at [352, 18] on span at bounding box center [356, 16] width 10 height 9
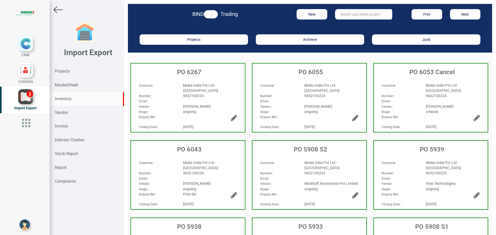
drag, startPoint x: 65, startPoint y: 97, endPoint x: 71, endPoint y: 97, distance: 6.2
click at [65, 97] on strong "Inventory" at bounding box center [63, 98] width 17 height 5
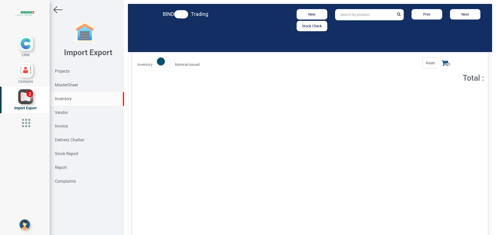
click at [351, 12] on input "text" at bounding box center [364, 14] width 59 height 11
paste input "94.4001.961.1"
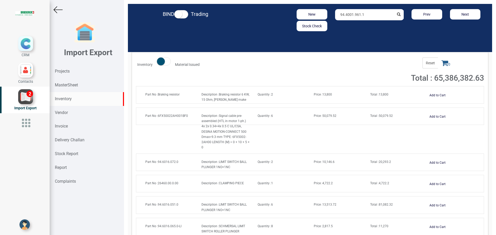
drag, startPoint x: 365, startPoint y: 15, endPoint x: 324, endPoint y: 15, distance: 40.3
click at [324, 15] on div "New Stock Check 94.4001.961.1 Prev Next" at bounding box center [368, 20] width 237 height 22
click at [324, 15] on div "New Stock Check" at bounding box center [312, 20] width 38 height 22
drag, startPoint x: 371, startPoint y: 15, endPoint x: 303, endPoint y: 18, distance: 68.1
click at [303, 18] on div "New Stock Check 94.4001.961.1 Prev Next" at bounding box center [368, 20] width 237 height 22
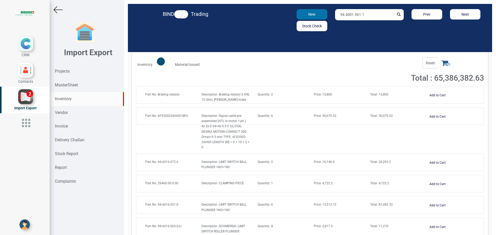
paste input "400"
type input "94.4001.400.1"
click at [349, 28] on strong "94.4001.400.1" at bounding box center [352, 26] width 24 height 4
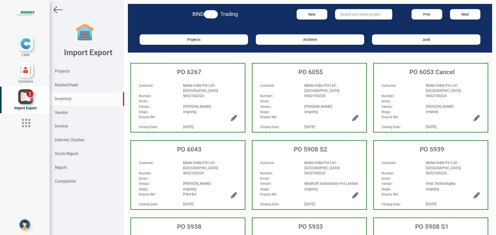
click at [67, 98] on strong "Inventory" at bounding box center [63, 98] width 17 height 5
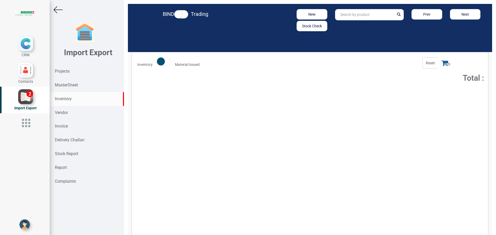
click at [347, 18] on input "text" at bounding box center [364, 14] width 59 height 11
click at [354, 25] on link "EL 2904" at bounding box center [355, 25] width 41 height 7
type input "EL2904"
click at [389, 94] on span "Total : 173,863.93" at bounding box center [382, 94] width 24 height 4
